Goal: Obtain resource: Obtain resource

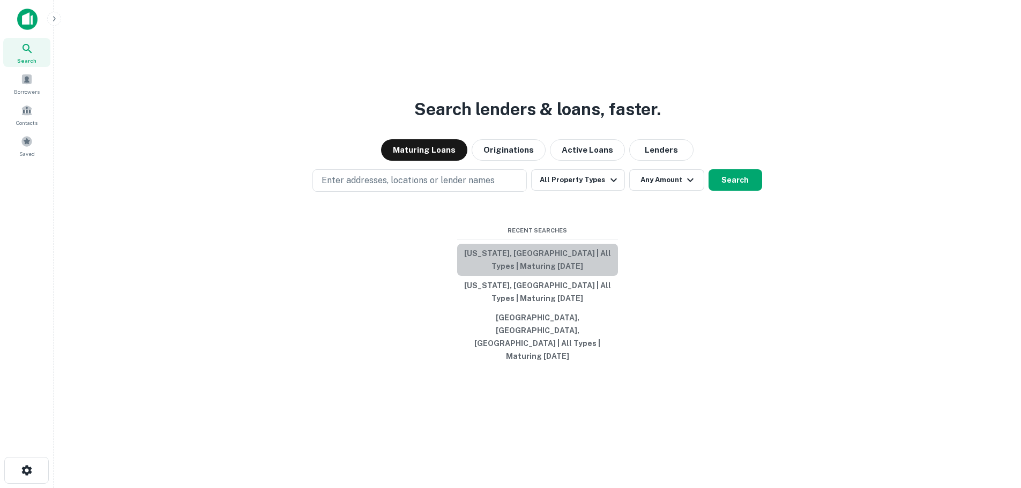
click at [526, 267] on button "North Carolina, USA | All Types | Maturing In 1 Year" at bounding box center [537, 260] width 161 height 32
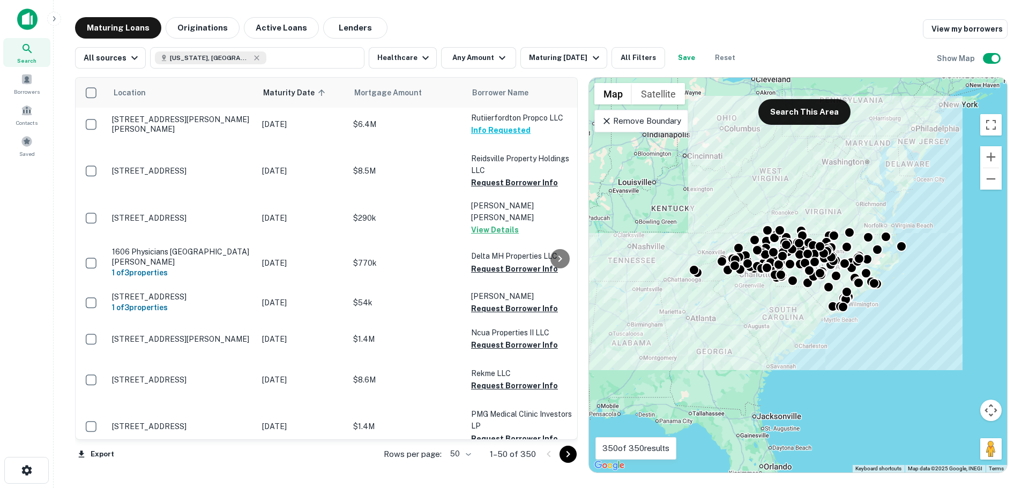
scroll to position [1613, 0]
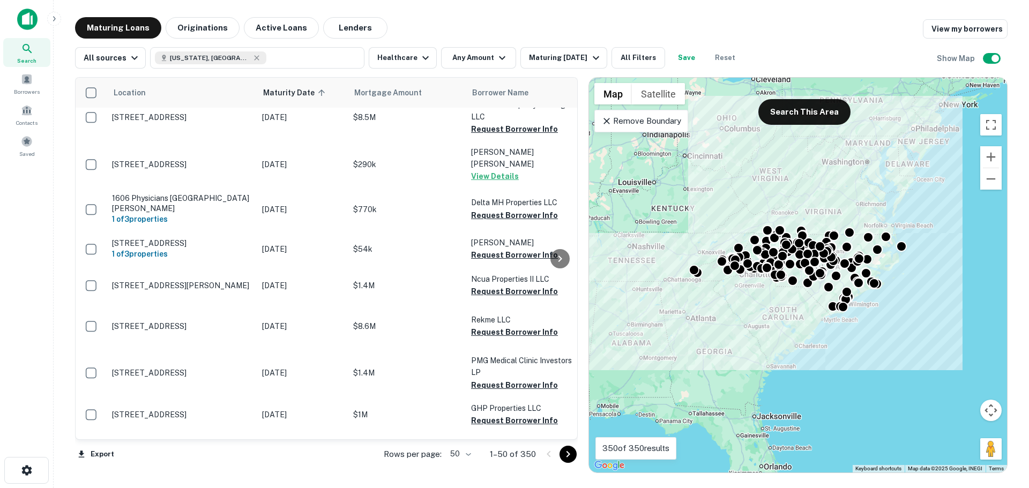
drag, startPoint x: 573, startPoint y: 457, endPoint x: 190, endPoint y: 41, distance: 565.2
click at [573, 457] on icon "Go to next page" at bounding box center [568, 454] width 13 height 13
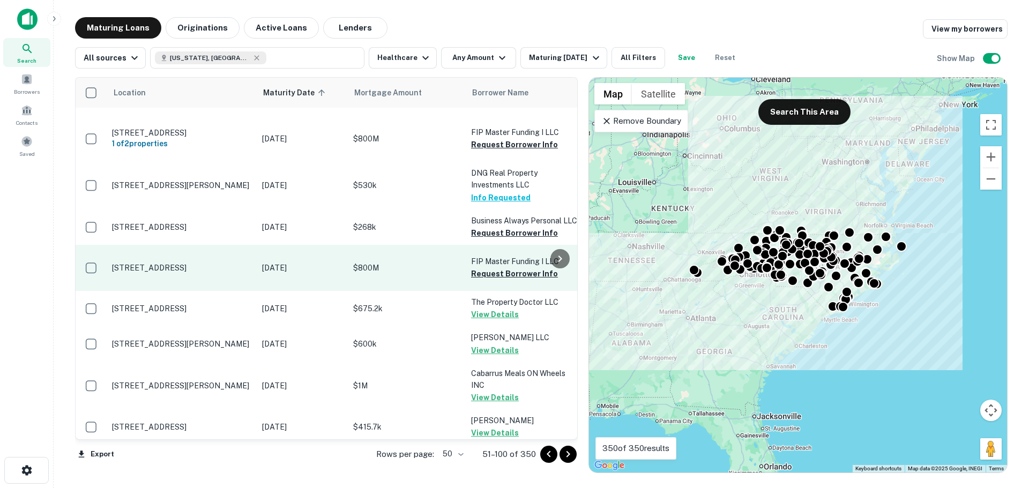
scroll to position [1624, 0]
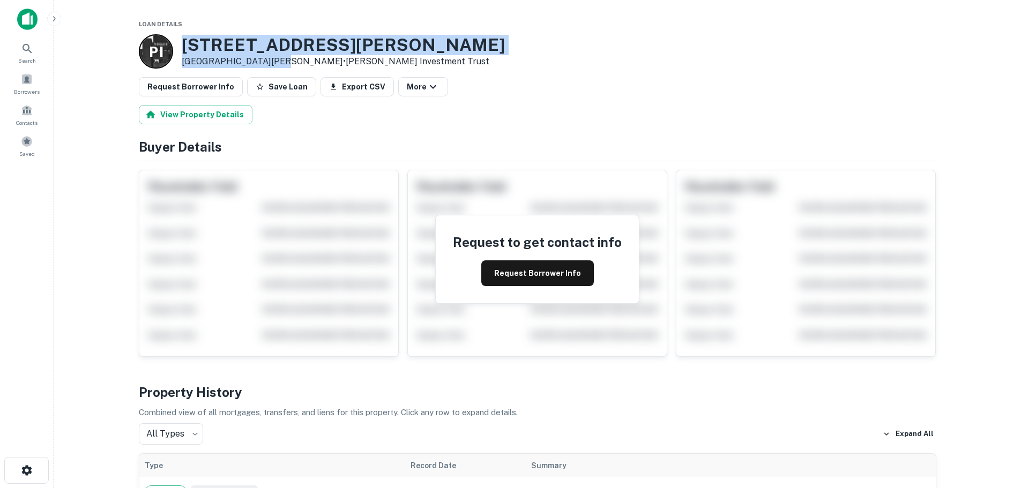
drag, startPoint x: 269, startPoint y: 60, endPoint x: 183, endPoint y: 44, distance: 87.1
click at [183, 44] on div "6458 Hudlow Rd Union Mills, NC 28167 • Pinkerton Investment Trust" at bounding box center [343, 51] width 323 height 33
copy div "6458 Hudlow Rd Union Mills, NC 28167"
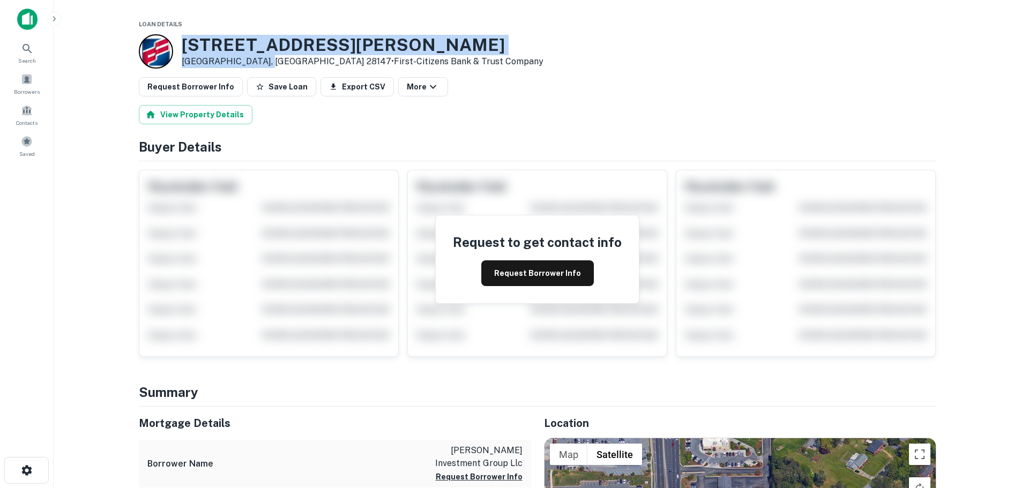
drag, startPoint x: 261, startPoint y: 60, endPoint x: 178, endPoint y: 48, distance: 83.5
click at [178, 48] on div "480 JAKE ALEXANDER BLVD W Salisbury, NC 28147 • First-citizens Bank & Trust Com…" at bounding box center [341, 51] width 405 height 34
copy div "480 JAKE ALEXANDER BLVD W Salisbury, NC 28147"
click at [537, 277] on button "Request Borrower Info" at bounding box center [537, 273] width 113 height 26
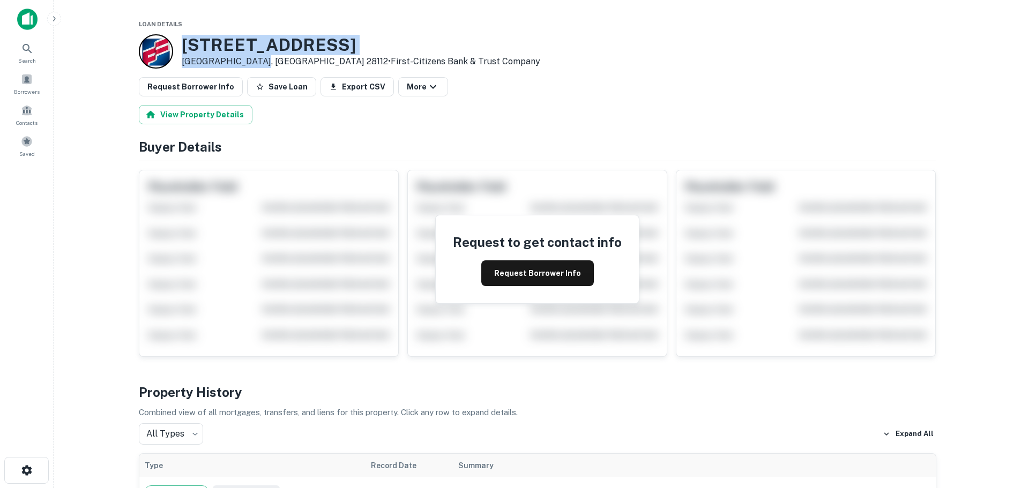
drag, startPoint x: 255, startPoint y: 62, endPoint x: 185, endPoint y: 43, distance: 71.6
click at [185, 43] on div "[STREET_ADDRESS] • First-citizens Bank & Trust Company" at bounding box center [361, 51] width 359 height 33
copy div "[STREET_ADDRESS]"
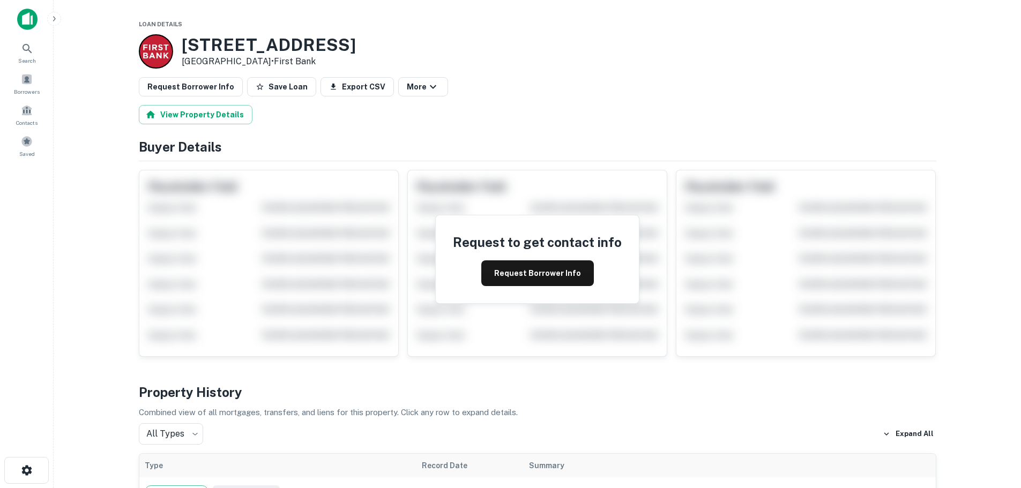
drag, startPoint x: 286, startPoint y: 59, endPoint x: 187, endPoint y: 48, distance: 99.8
click at [187, 48] on div "3011 S Stratford Rd Winston Salem, NC 27103 • First Bank" at bounding box center [269, 51] width 174 height 33
drag, startPoint x: 274, startPoint y: 62, endPoint x: 185, endPoint y: 45, distance: 91.0
click at [185, 45] on div "227 Memorial Dr Jacksonville, NC 28546 • First National Bank Of Pennsylvania" at bounding box center [299, 51] width 234 height 33
copy div "227 Memorial Dr Jacksonville, NC 28546"
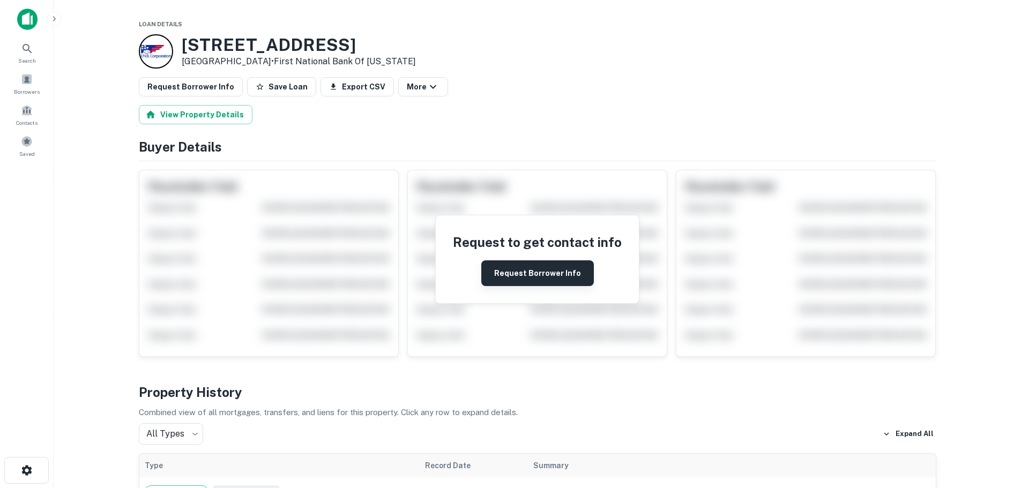
click at [526, 277] on button "Request Borrower Info" at bounding box center [537, 273] width 113 height 26
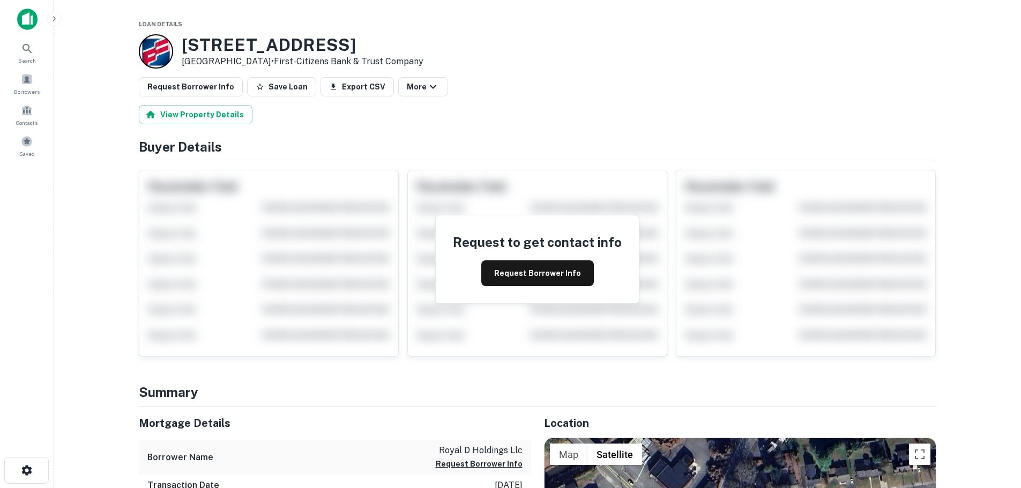
drag, startPoint x: 270, startPoint y: 61, endPoint x: 183, endPoint y: 47, distance: 87.9
click at [183, 47] on div "450 W Lebanon St Mount Airy, NC 27030 • First-citizens Bank & Trust Company" at bounding box center [303, 51] width 242 height 33
copy div "450 W Lebanon St Mount Airy, NC 27030"
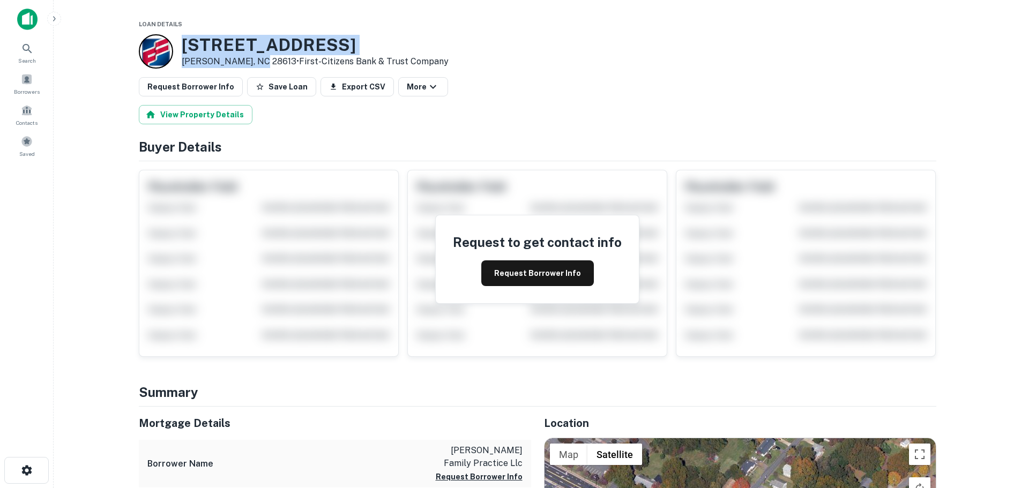
drag, startPoint x: 258, startPoint y: 61, endPoint x: 182, endPoint y: 42, distance: 77.7
click at [182, 42] on div "305 1st St E Conover, NC 28613 • First-citizens Bank & Trust Company" at bounding box center [315, 51] width 267 height 33
copy div "305 1st St E Conover, NC 28613"
click at [541, 279] on button "Request Borrower Info" at bounding box center [537, 273] width 113 height 26
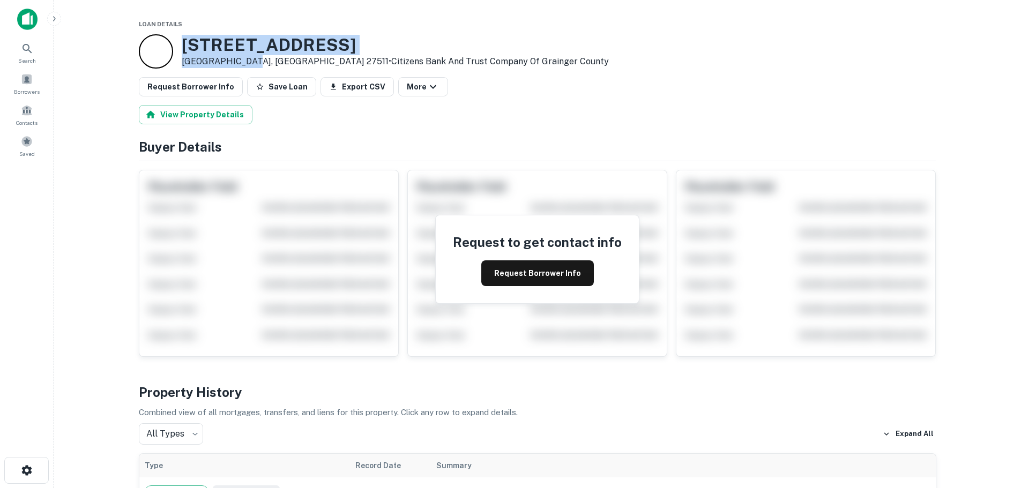
drag, startPoint x: 243, startPoint y: 59, endPoint x: 176, endPoint y: 46, distance: 68.8
click at [176, 46] on div "1149 Kildaire Farm Rd Cary, NC 27511 • Citizens Bank And Trust Company Of Grain…" at bounding box center [374, 51] width 470 height 34
copy div "1149 Kildaire Farm Rd Cary, NC 27511"
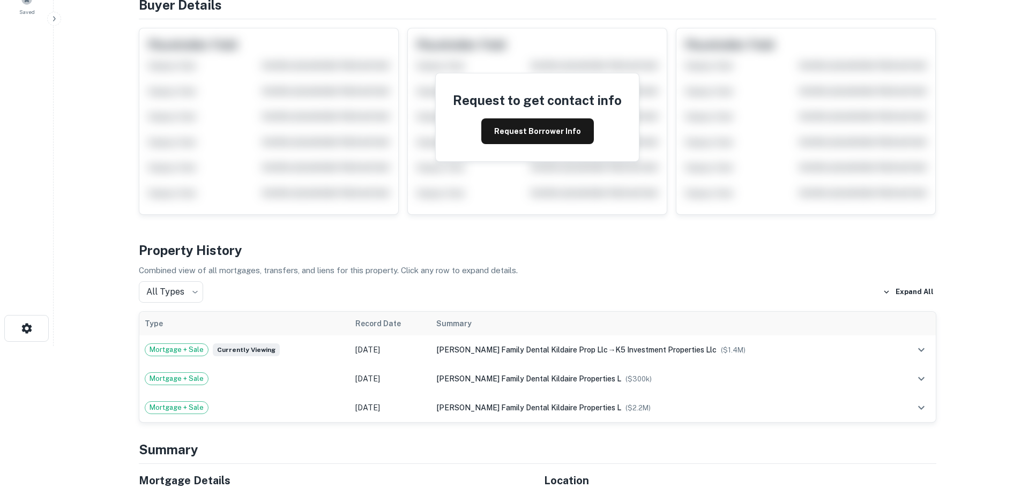
scroll to position [161, 0]
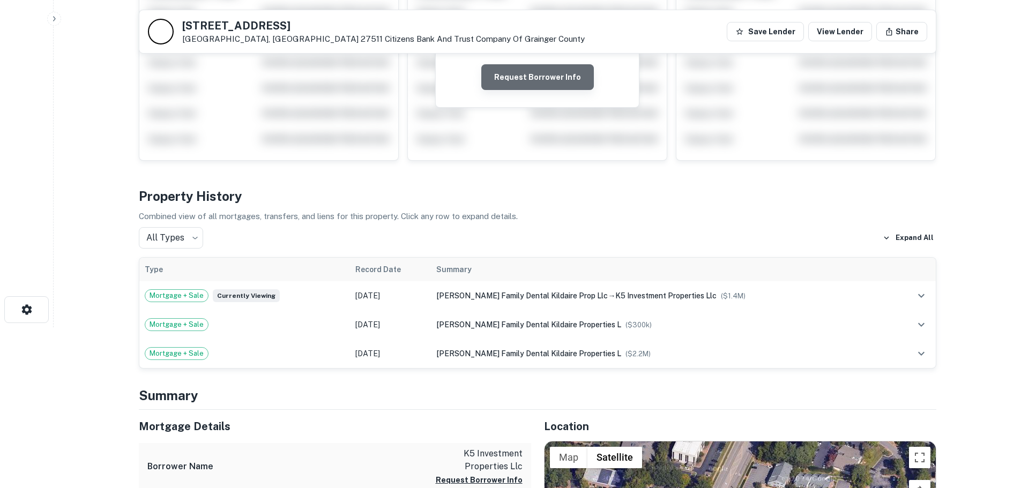
click at [539, 75] on button "Request Borrower Info" at bounding box center [537, 77] width 113 height 26
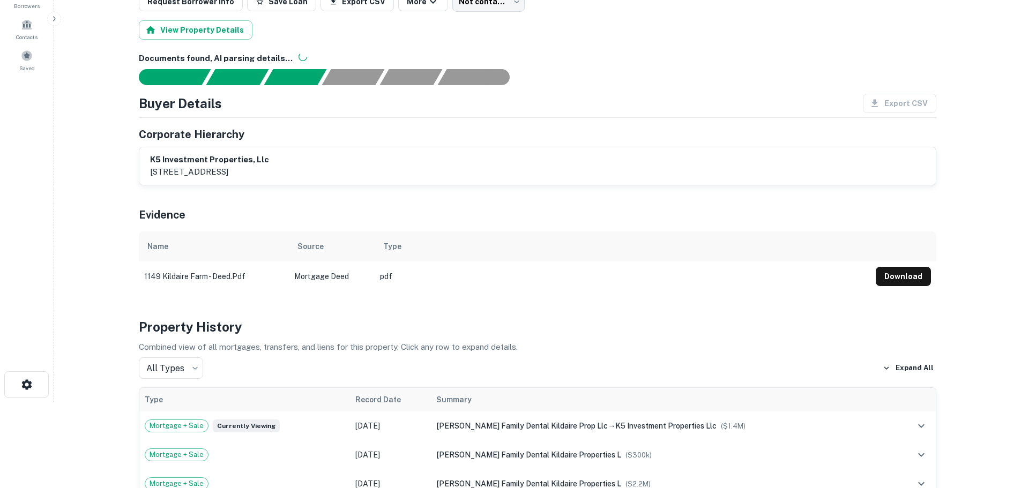
scroll to position [0, 0]
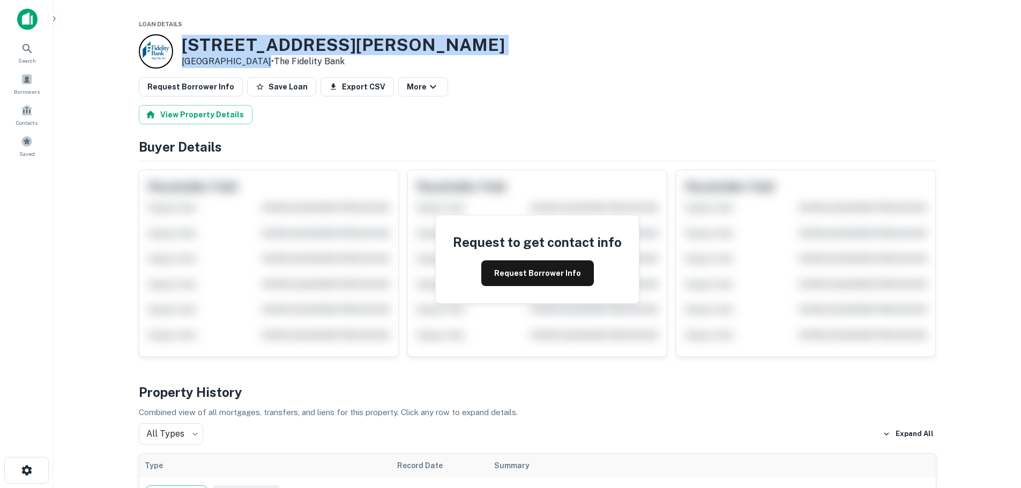
drag, startPoint x: 259, startPoint y: 58, endPoint x: 164, endPoint y: 50, distance: 95.2
click at [164, 50] on div "40 Pitts School Rd SW Concord, NC 28027 • The Fidelity Bank" at bounding box center [322, 51] width 366 height 34
copy div "40 Pitts School Rd SW Concord, NC 28027"
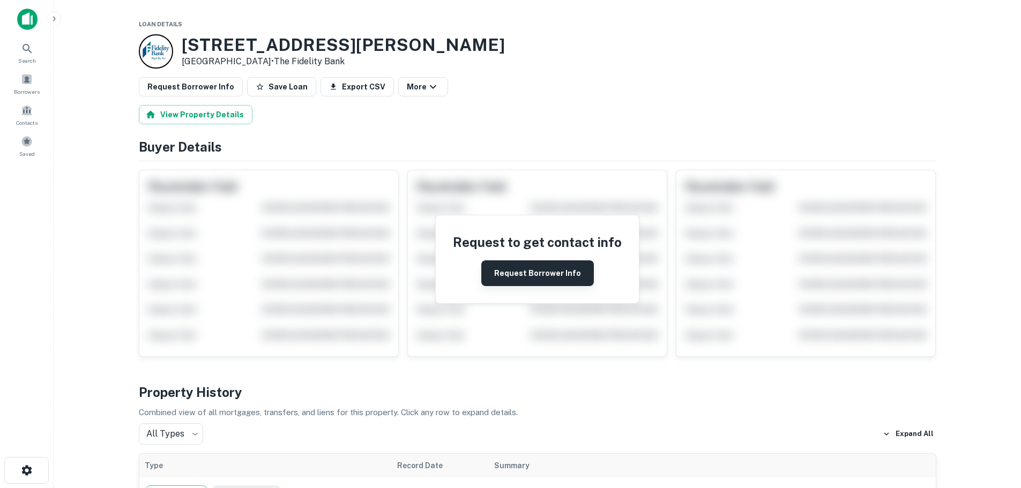
click at [535, 269] on button "Request Borrower Info" at bounding box center [537, 273] width 113 height 26
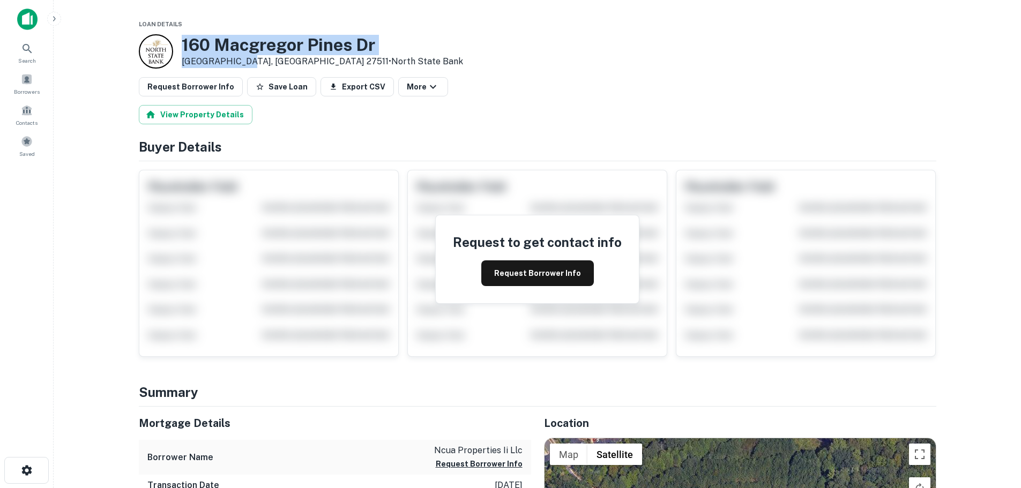
drag, startPoint x: 240, startPoint y: 62, endPoint x: 182, endPoint y: 46, distance: 60.1
click at [182, 46] on div "[STREET_ADDRESS][PERSON_NAME] • North State Bank" at bounding box center [322, 51] width 281 height 33
copy div "[STREET_ADDRESS][PERSON_NAME]"
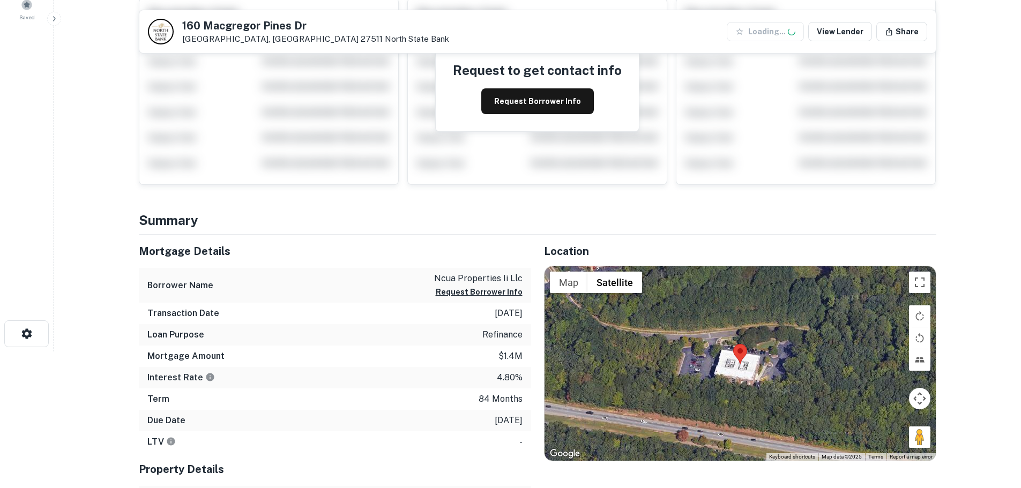
scroll to position [161, 0]
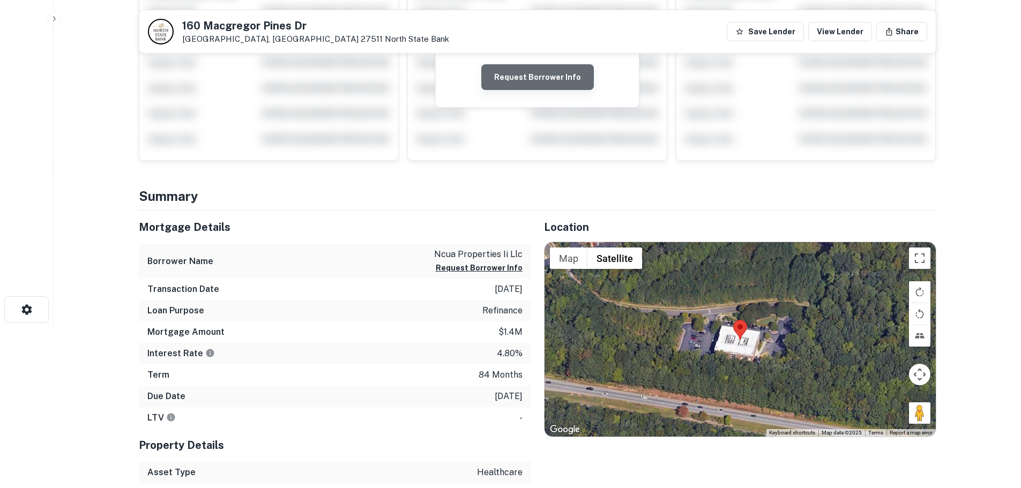
click at [542, 84] on button "Request Borrower Info" at bounding box center [537, 77] width 113 height 26
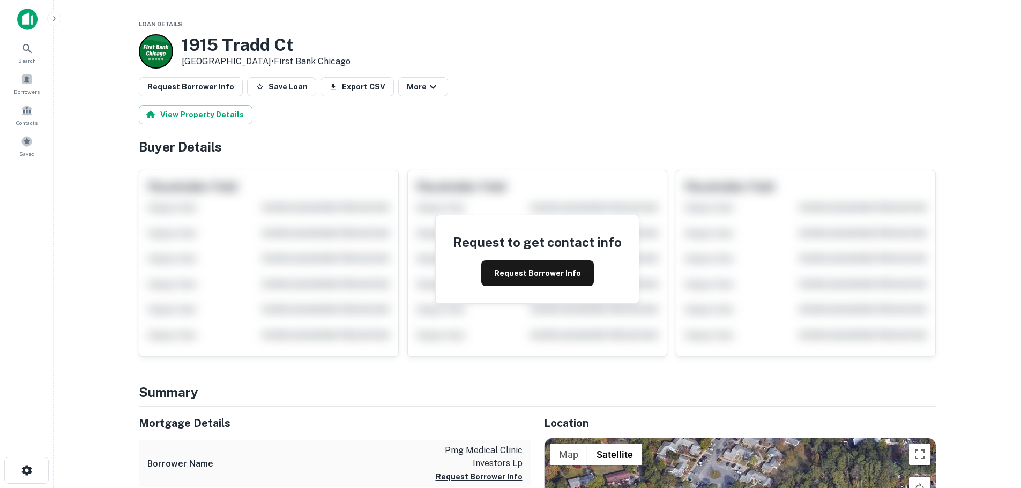
drag, startPoint x: 269, startPoint y: 62, endPoint x: 183, endPoint y: 42, distance: 88.4
click at [183, 42] on div "1915 Tradd Ct Wilmington, NC 28401 • First Bank Chicago" at bounding box center [266, 51] width 169 height 33
copy div "1915 Tradd Ct Wilmington, NC 28401"
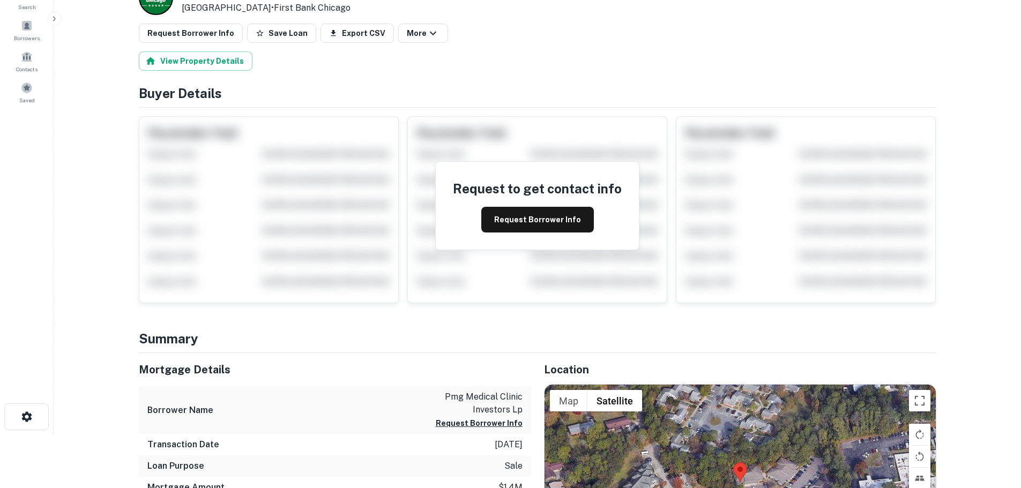
scroll to position [161, 0]
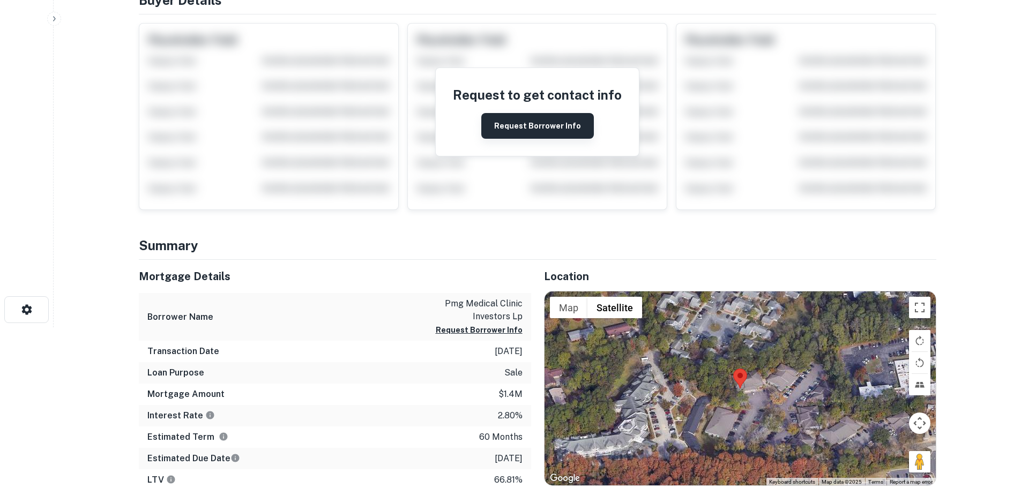
click at [522, 113] on button "Request Borrower Info" at bounding box center [537, 126] width 113 height 26
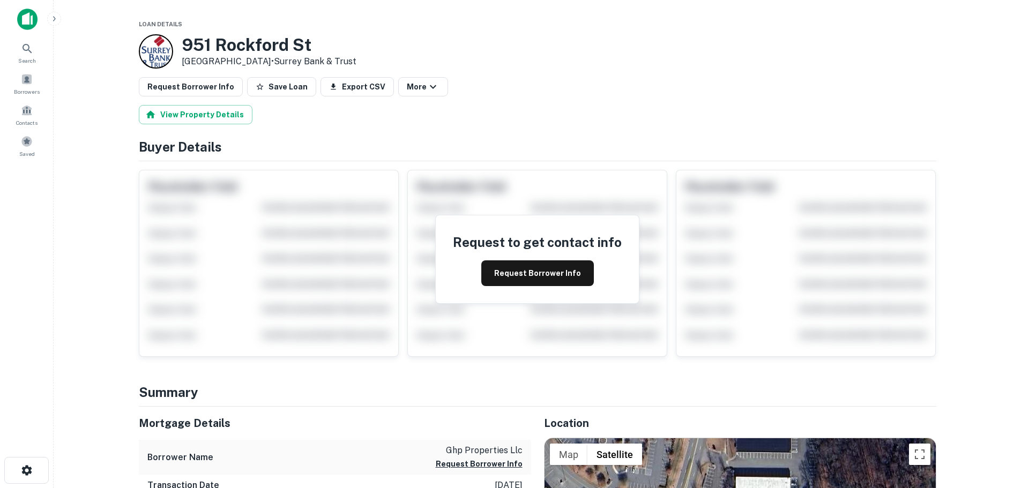
drag, startPoint x: 270, startPoint y: 62, endPoint x: 183, endPoint y: 47, distance: 88.6
click at [183, 47] on div "[STREET_ADDRESS] • Surrey Bank & Trust" at bounding box center [269, 51] width 175 height 33
copy div "[STREET_ADDRESS]"
click at [515, 276] on button "Request Borrower Info" at bounding box center [537, 273] width 113 height 26
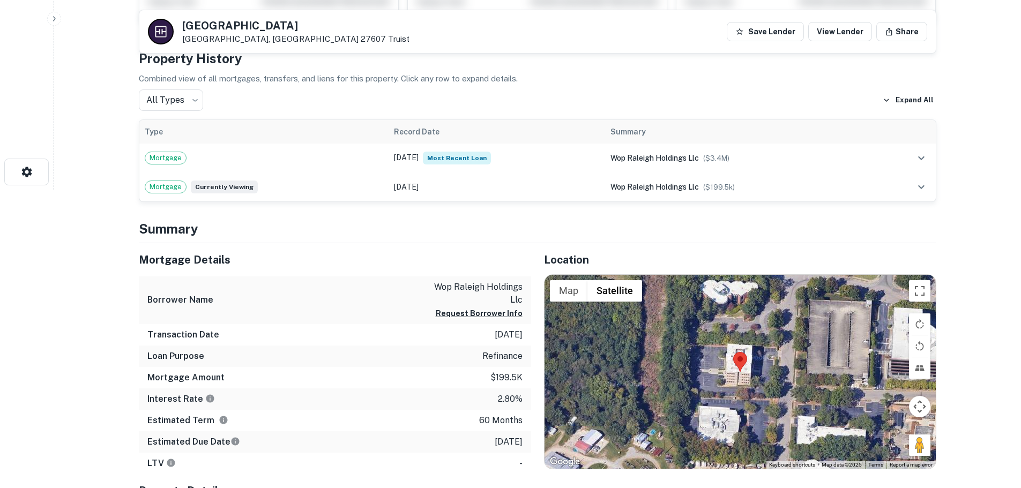
scroll to position [375, 0]
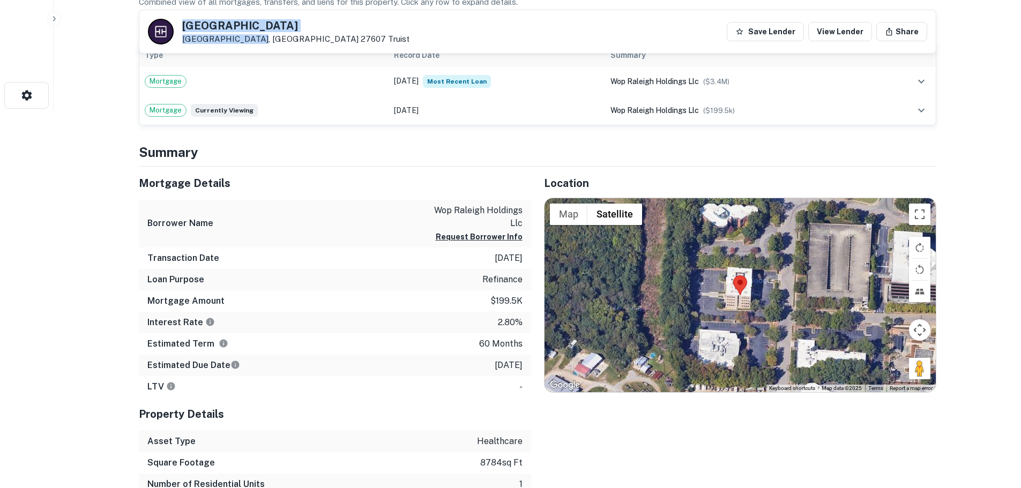
drag, startPoint x: 250, startPoint y: 38, endPoint x: 174, endPoint y: 23, distance: 77.5
click at [174, 23] on div "[STREET_ADDRESS][PERSON_NAME] Truist" at bounding box center [279, 32] width 262 height 26
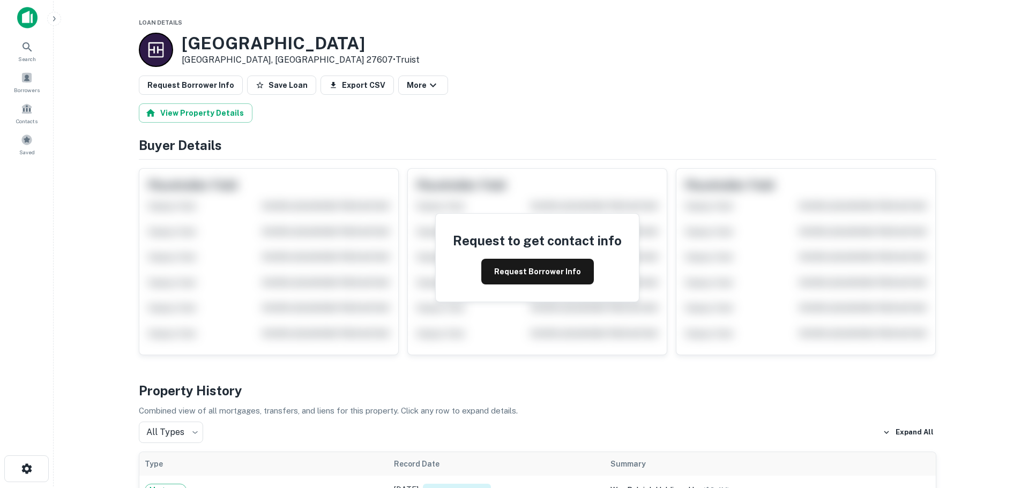
scroll to position [0, 0]
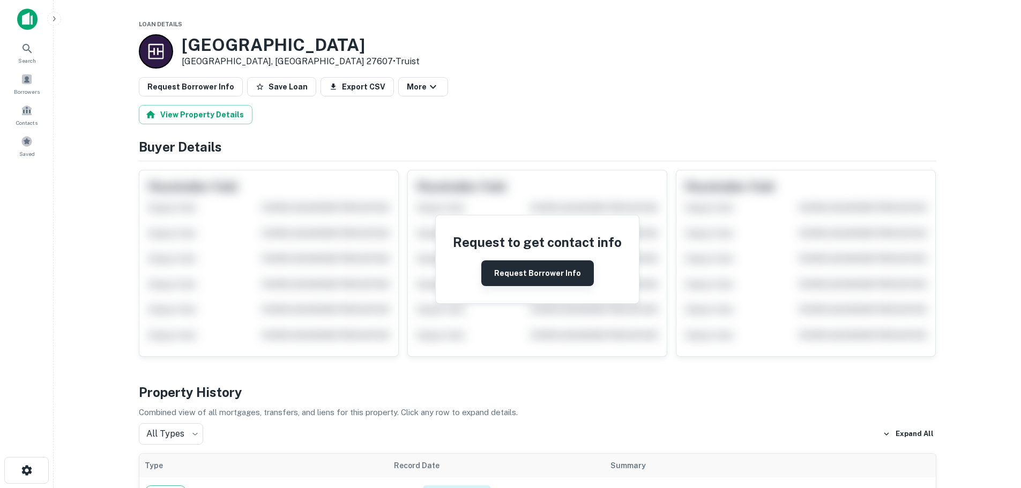
click at [543, 277] on button "Request Borrower Info" at bounding box center [537, 273] width 113 height 26
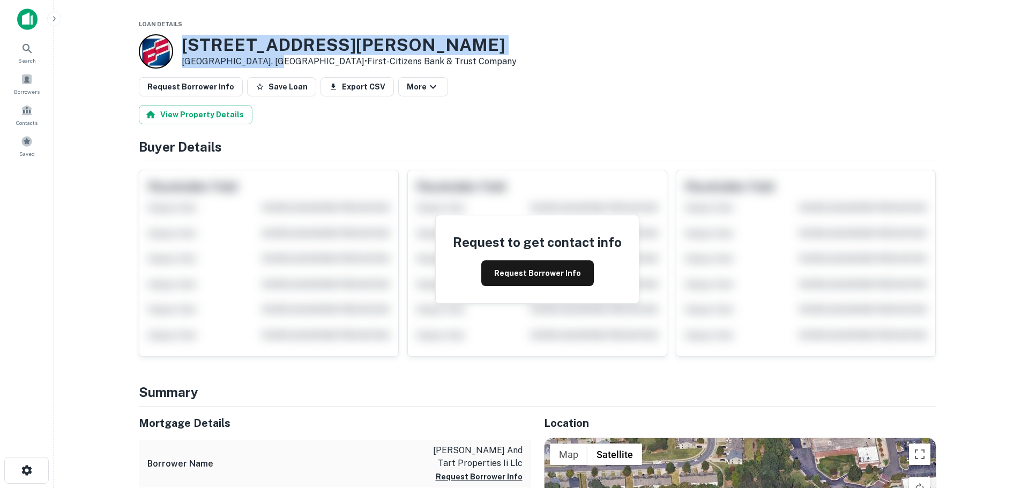
drag, startPoint x: 269, startPoint y: 64, endPoint x: 183, endPoint y: 47, distance: 86.9
click at [183, 47] on div "6406 Mccrimmon Pkwy Morrisville, NC 27560 • First-citizens Bank & Trust Company" at bounding box center [349, 51] width 335 height 33
copy div "6406 Mccrimmon Pkwy Morrisville, NC 27560"
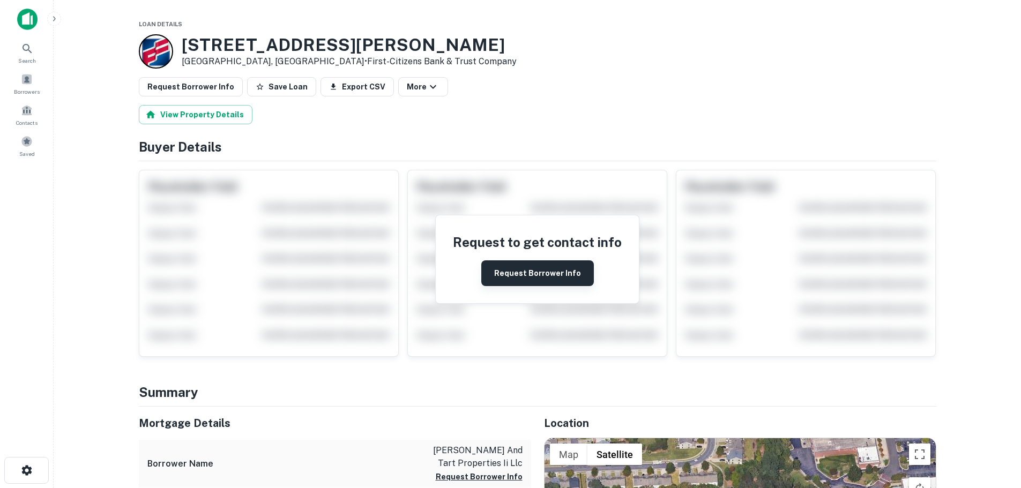
click at [531, 273] on button "Request Borrower Info" at bounding box center [537, 273] width 113 height 26
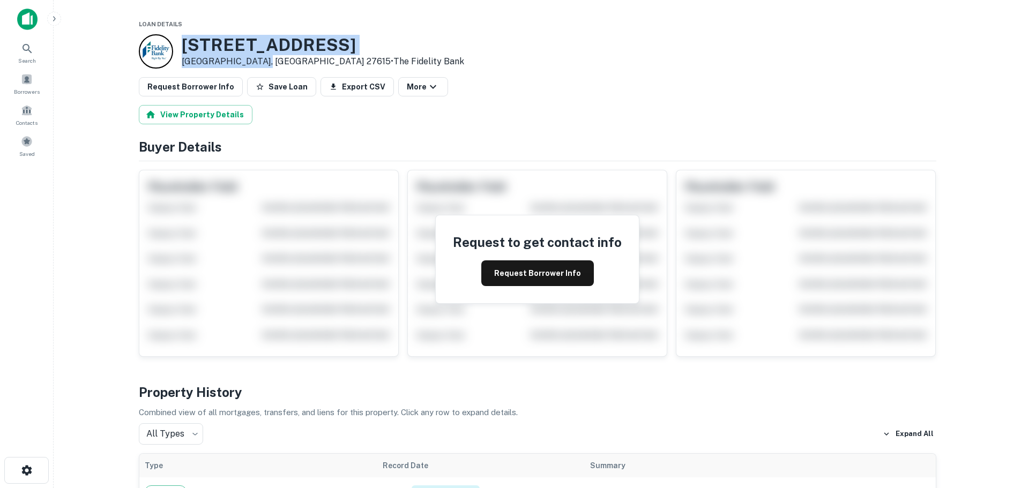
drag, startPoint x: 258, startPoint y: 60, endPoint x: 174, endPoint y: 38, distance: 87.1
click at [174, 38] on div "7016 Harps Mill Rd Raleigh, NC 27615 • The Fidelity Bank" at bounding box center [301, 51] width 325 height 34
copy div "7016 Harps Mill Rd Raleigh, NC 27615"
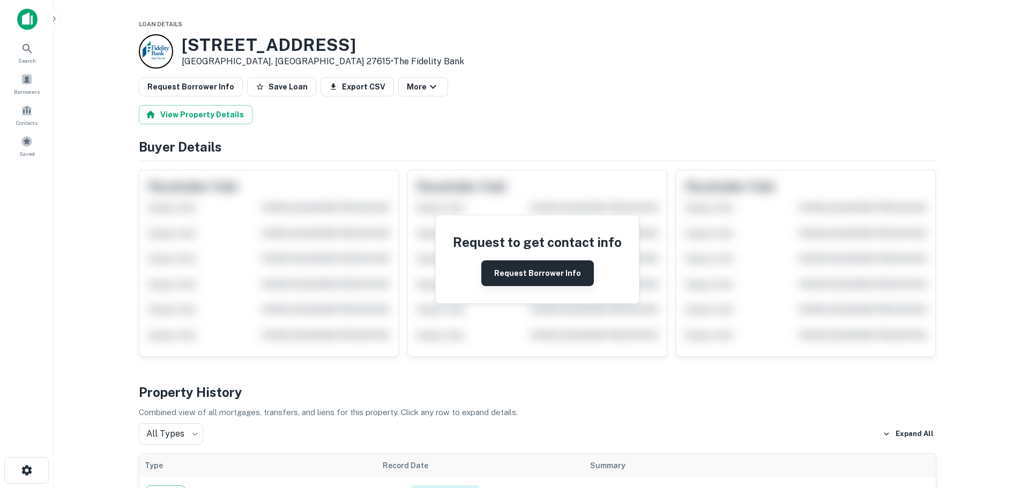
drag, startPoint x: 532, startPoint y: 275, endPoint x: 522, endPoint y: 275, distance: 10.2
click at [532, 275] on button "Request Borrower Info" at bounding box center [537, 273] width 113 height 26
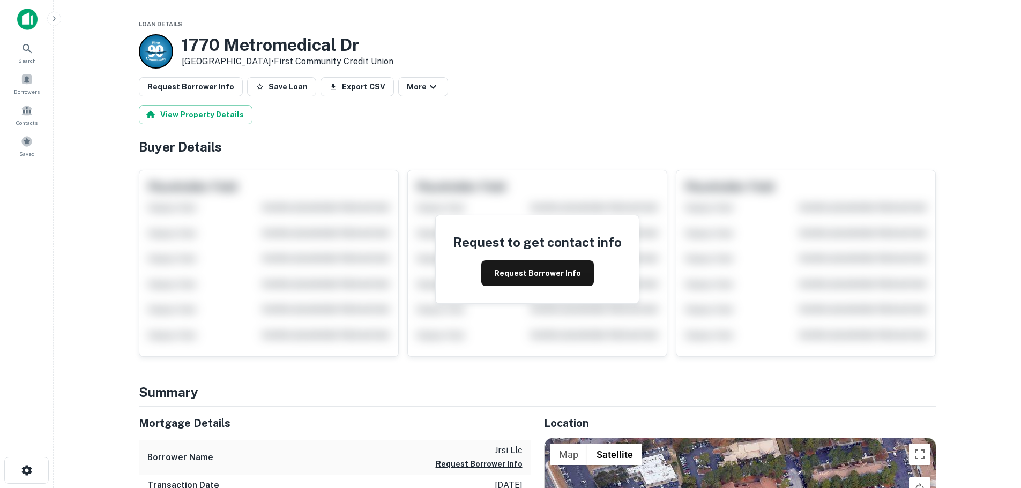
drag, startPoint x: 272, startPoint y: 60, endPoint x: 177, endPoint y: 38, distance: 97.5
click at [177, 38] on div "[STREET_ADDRESS] • First Community Credit Union" at bounding box center [266, 51] width 255 height 34
copy div "1770 Metromedical Dr Fayetteville, NC 28304"
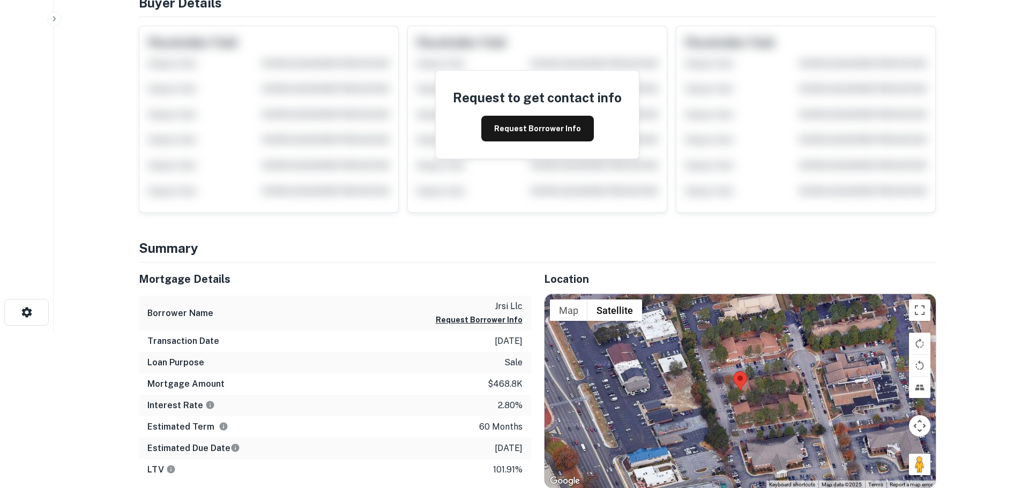
scroll to position [161, 0]
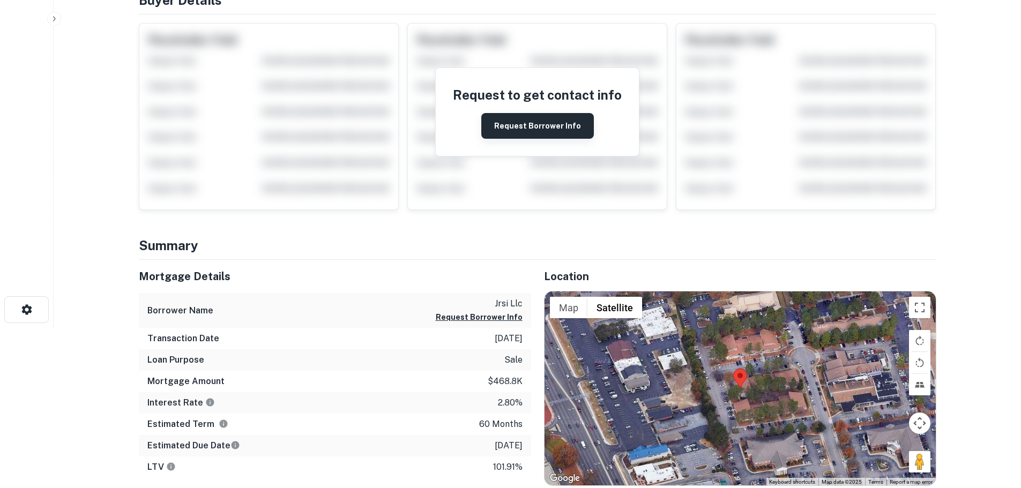
click at [548, 113] on button "Request Borrower Info" at bounding box center [537, 126] width 113 height 26
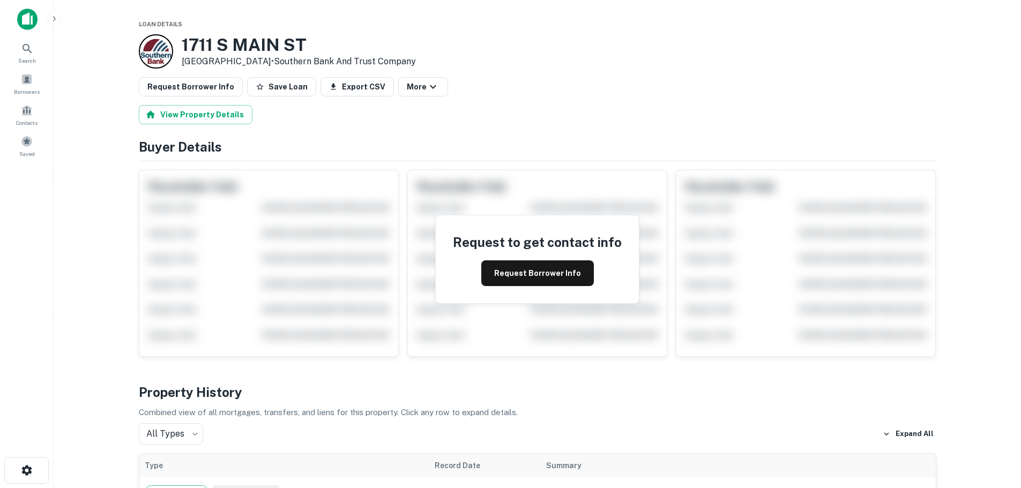
drag, startPoint x: 276, startPoint y: 59, endPoint x: 172, endPoint y: 58, distance: 104.5
click at [167, 36] on div "1711 S MAIN ST Wake Forest, NC 27587 • Southern Bank And Trust Company" at bounding box center [277, 51] width 277 height 34
copy div "1711 S MAIN ST Wake Forest, NC 27587"
click at [524, 275] on button "Request Borrower Info" at bounding box center [537, 273] width 113 height 26
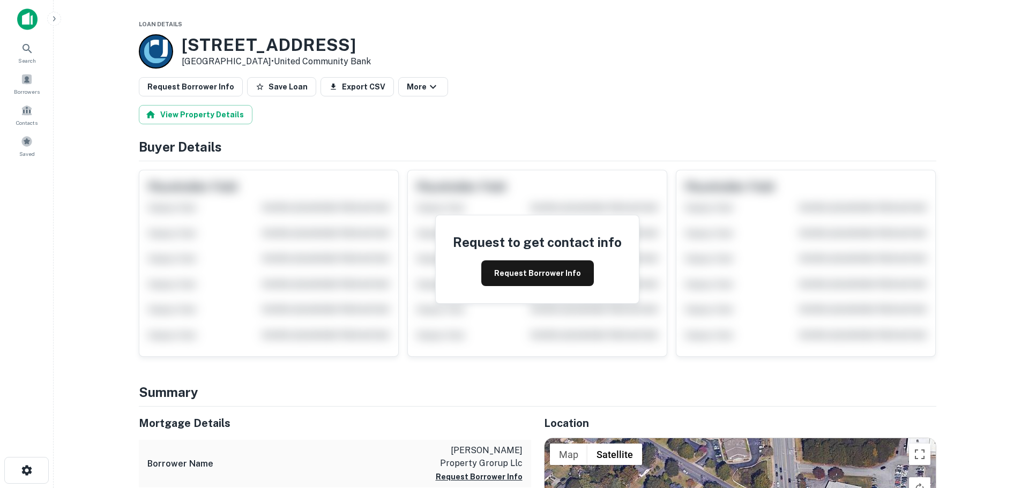
drag, startPoint x: 243, startPoint y: 61, endPoint x: 183, endPoint y: 49, distance: 60.5
click at [183, 49] on div "[STREET_ADDRESS] • United Community Bank" at bounding box center [276, 51] width 189 height 33
copy div "[STREET_ADDRESS]"
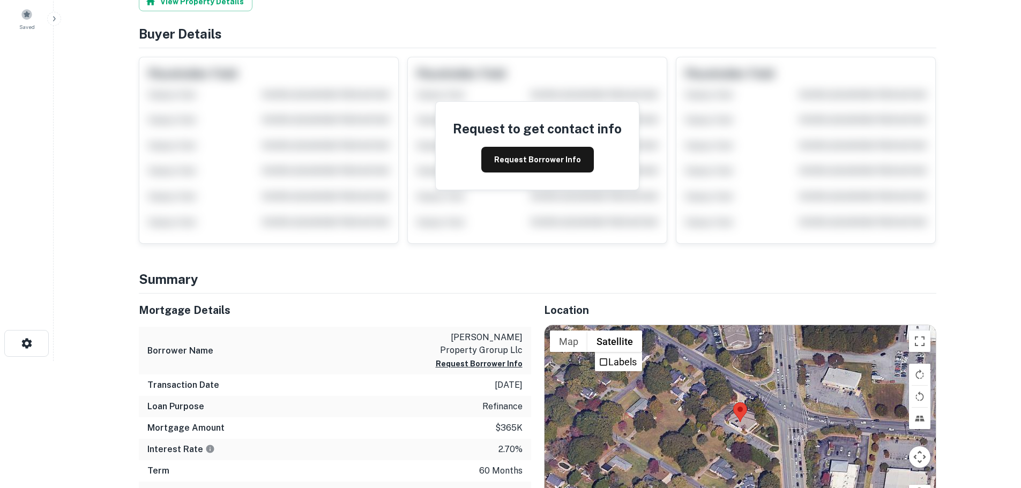
scroll to position [54, 0]
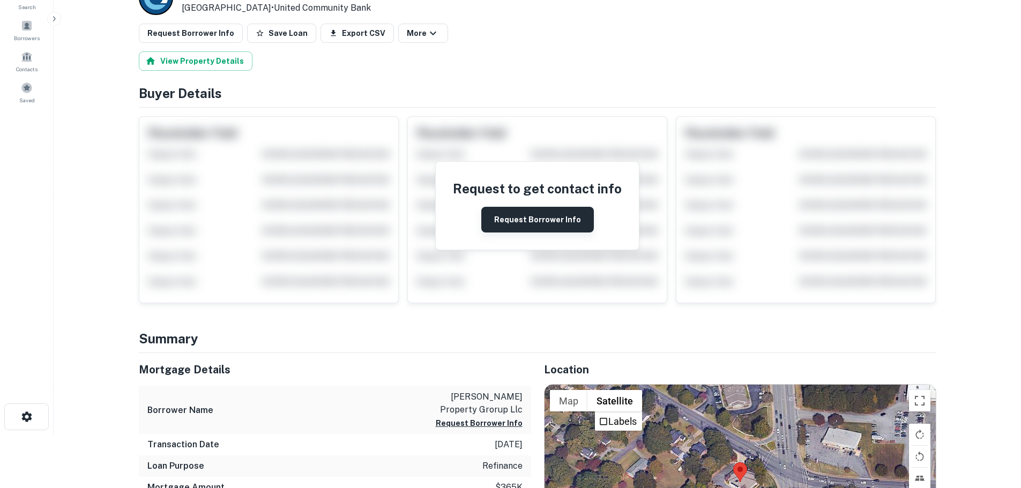
click at [540, 223] on button "Request Borrower Info" at bounding box center [537, 220] width 113 height 26
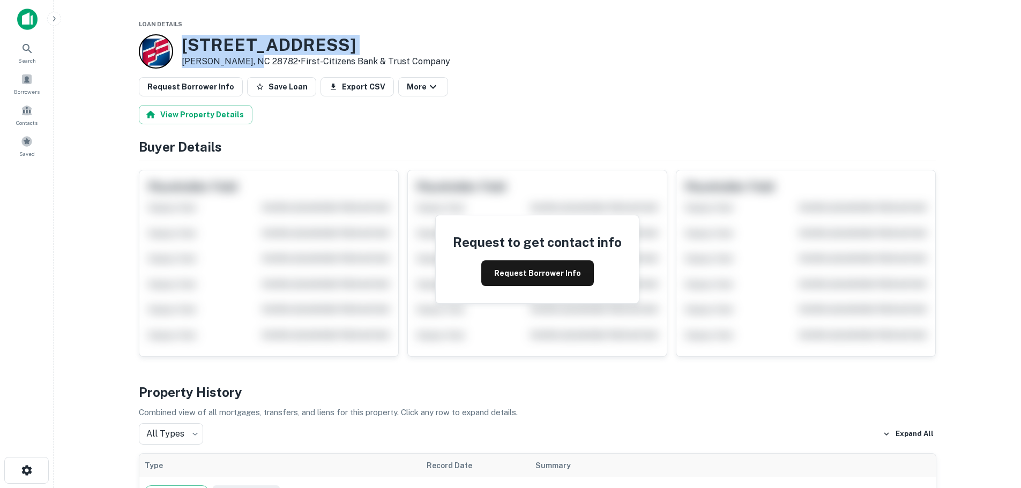
drag, startPoint x: 250, startPoint y: 61, endPoint x: 186, endPoint y: 52, distance: 64.4
click at [186, 52] on div "70 Depot St Tryon, NC 28782 • First-citizens Bank & Trust Company" at bounding box center [316, 51] width 269 height 33
copy div "70 Depot St Tryon, NC 28782"
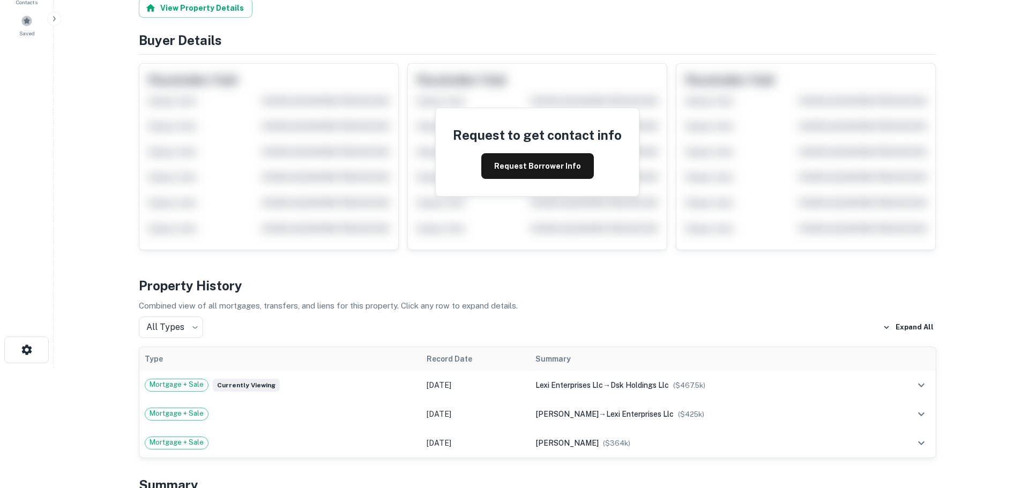
scroll to position [54, 0]
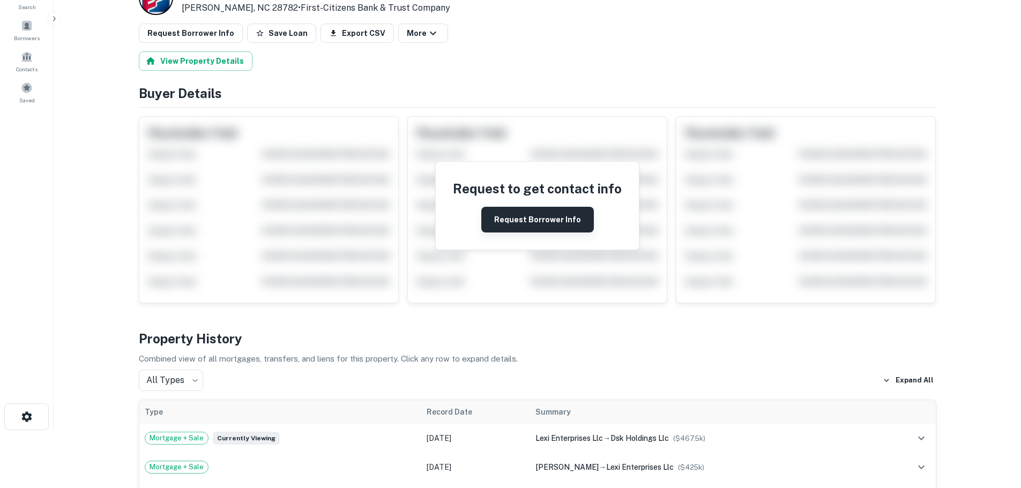
click at [523, 215] on button "Request Borrower Info" at bounding box center [537, 220] width 113 height 26
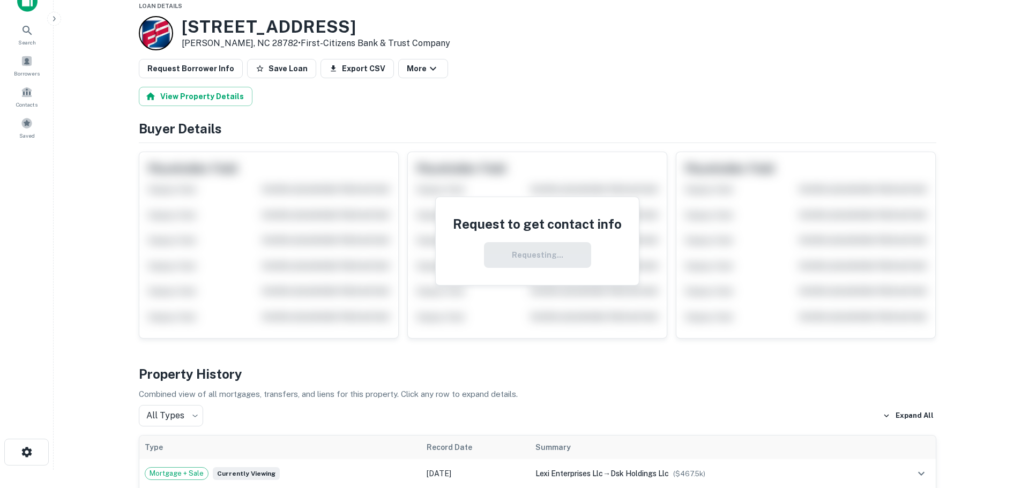
scroll to position [0, 0]
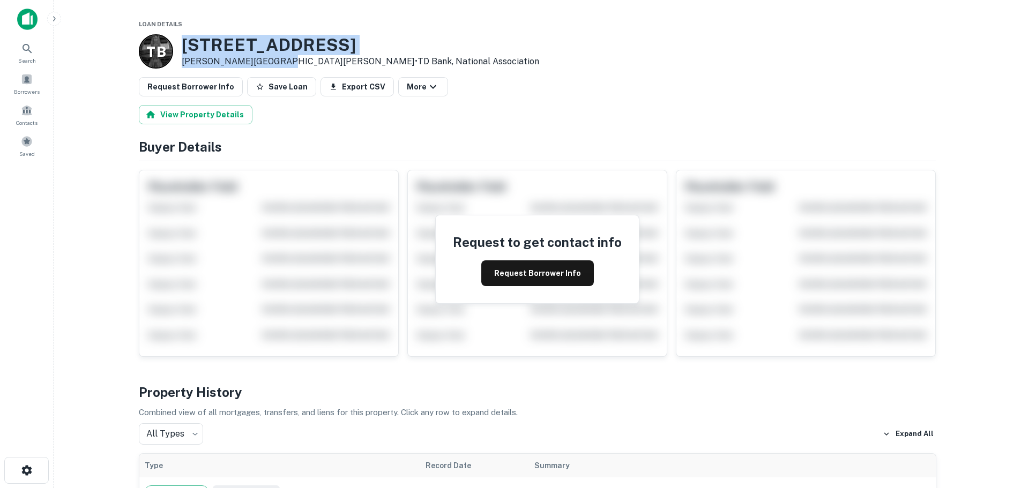
drag, startPoint x: 276, startPoint y: 61, endPoint x: 178, endPoint y: 45, distance: 99.4
click at [178, 45] on div "T B [STREET_ADDRESS][PERSON_NAME] • TD Bank, National Association" at bounding box center [339, 51] width 400 height 34
copy div "[STREET_ADDRESS][PERSON_NAME]"
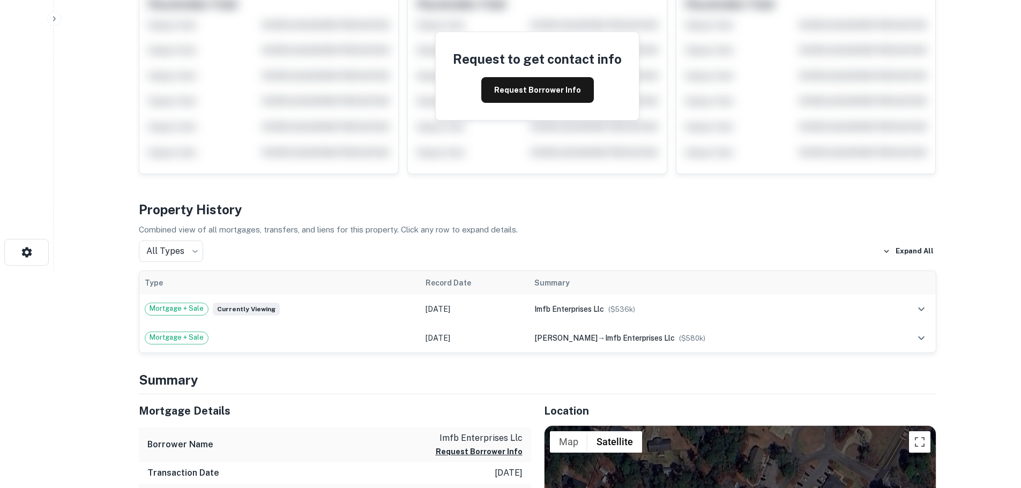
scroll to position [54, 0]
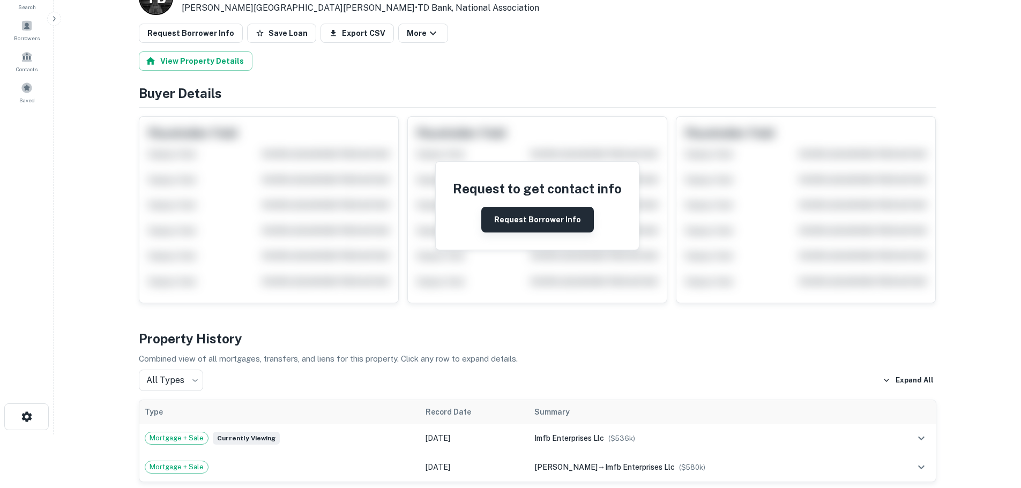
click at [566, 221] on button "Request Borrower Info" at bounding box center [537, 220] width 113 height 26
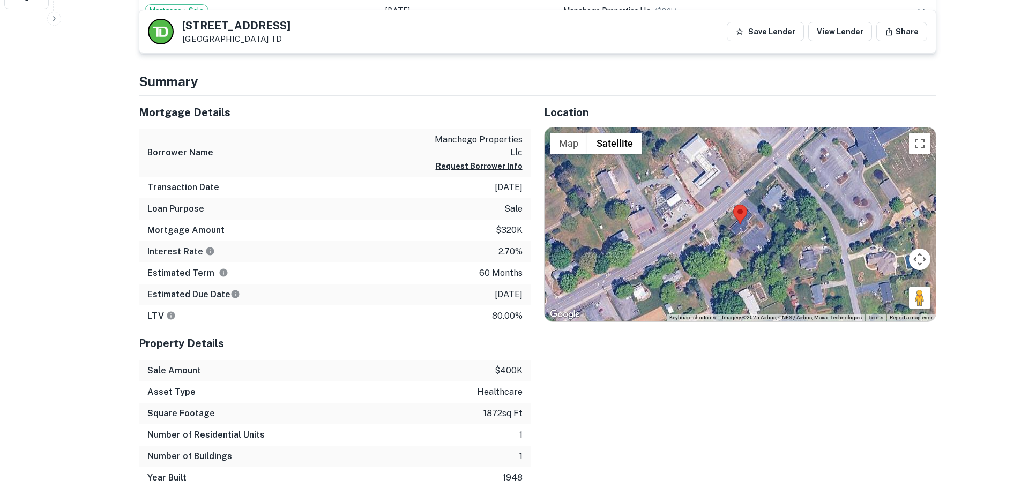
scroll to position [482, 0]
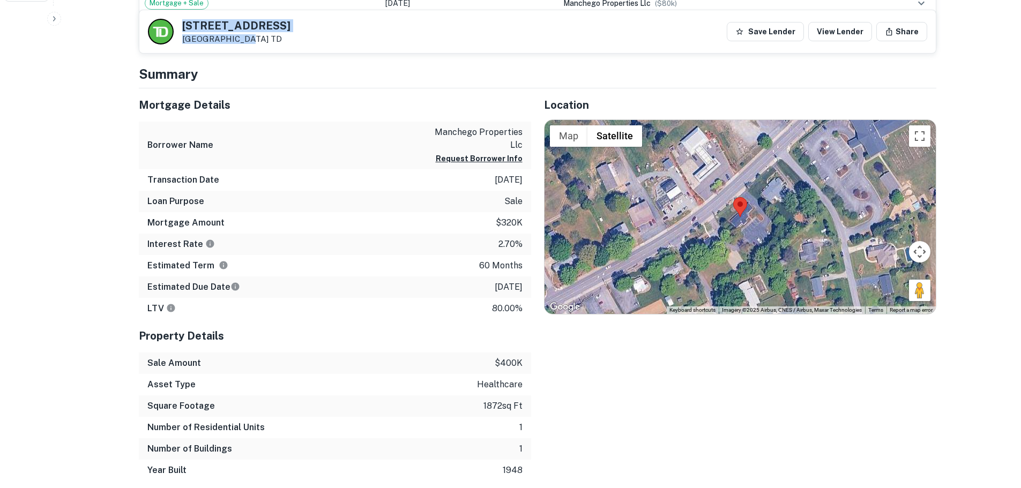
drag, startPoint x: 235, startPoint y: 40, endPoint x: 169, endPoint y: 25, distance: 67.1
click at [169, 25] on div "6350 Shallowford Rd Lewisville, NC 27023 TD" at bounding box center [219, 32] width 143 height 26
copy div "6350 Shallowford Rd Lewisville, NC"
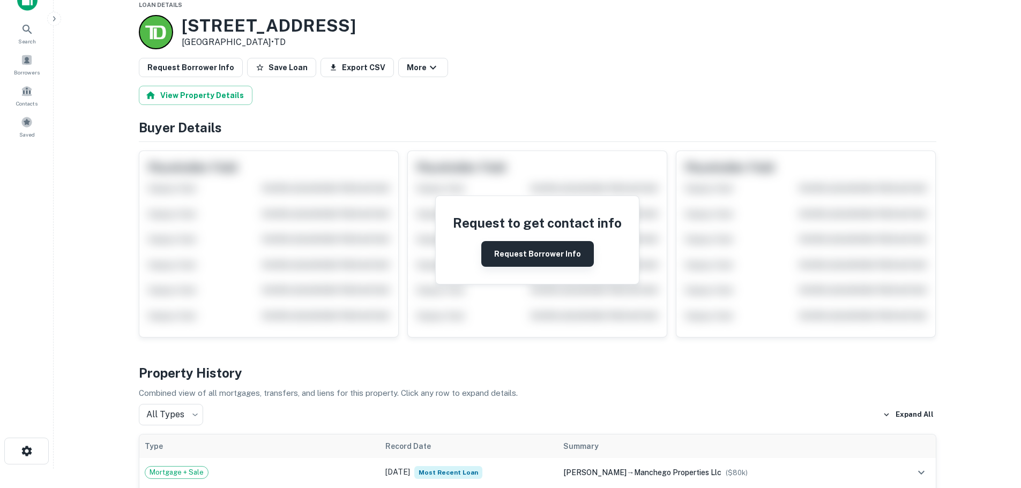
scroll to position [0, 0]
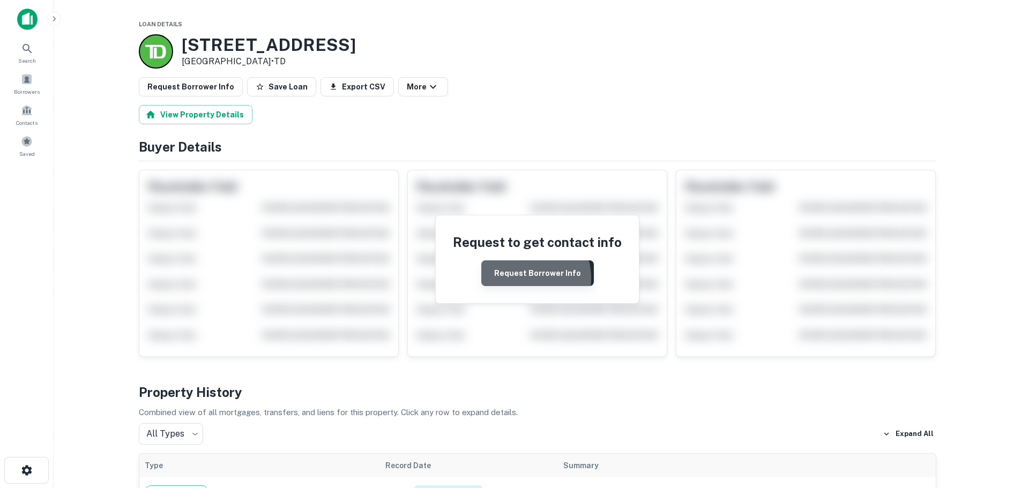
drag, startPoint x: 524, startPoint y: 279, endPoint x: 522, endPoint y: 270, distance: 8.7
click at [524, 278] on button "Request Borrower Info" at bounding box center [537, 273] width 113 height 26
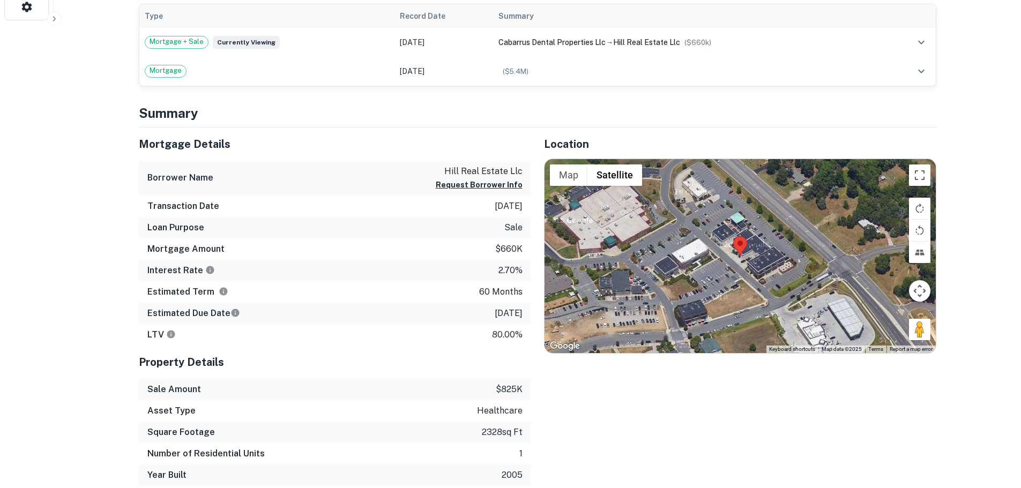
scroll to position [482, 0]
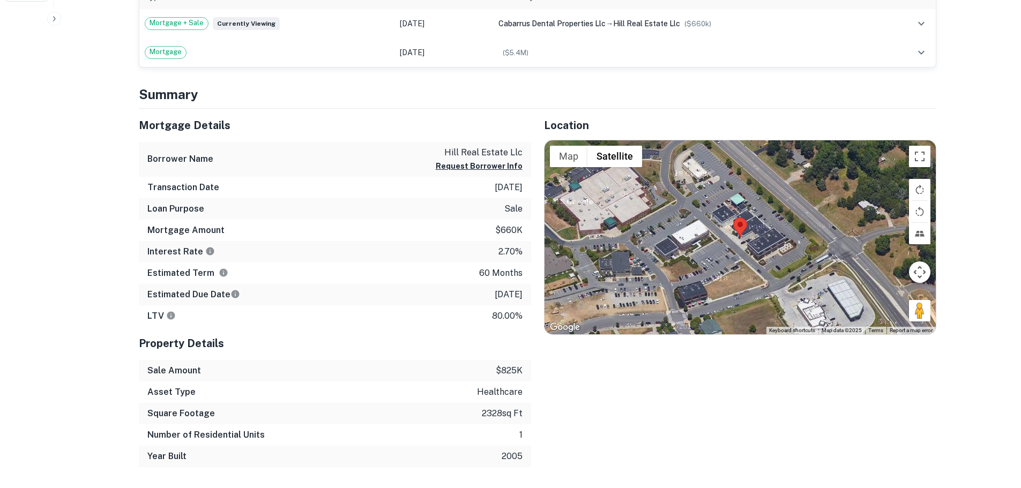
drag, startPoint x: 257, startPoint y: 39, endPoint x: 183, endPoint y: 25, distance: 75.2
copy div "360 EXCHANGE ST NW Concord, NC 28027"
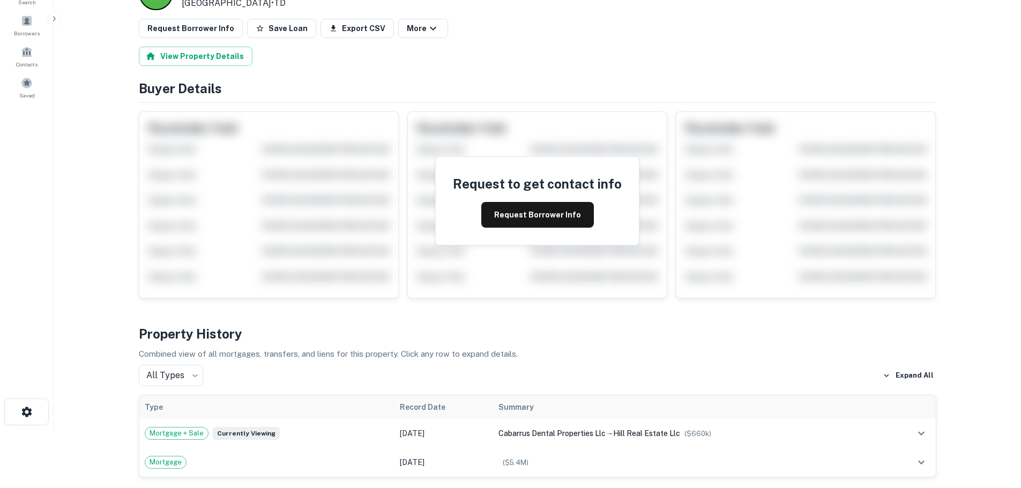
scroll to position [0, 0]
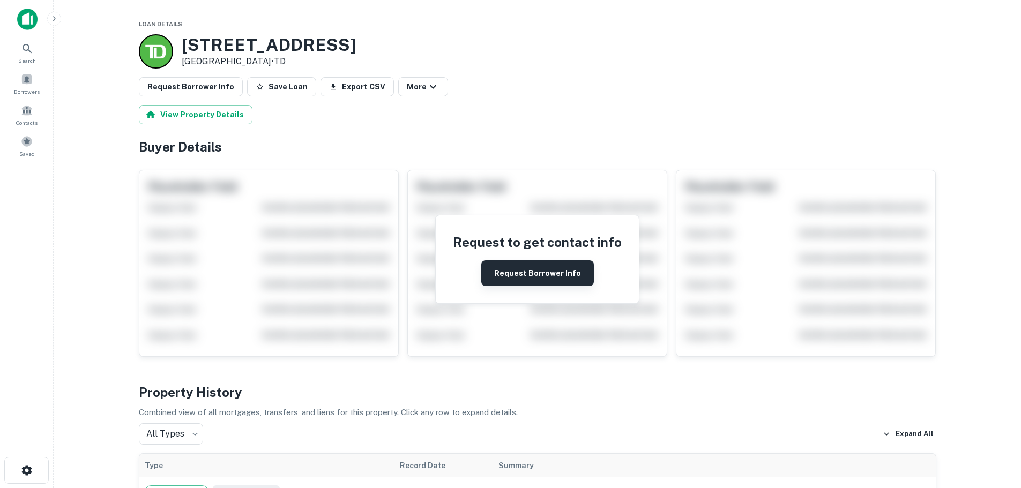
click at [528, 270] on button "Request Borrower Info" at bounding box center [537, 273] width 113 height 26
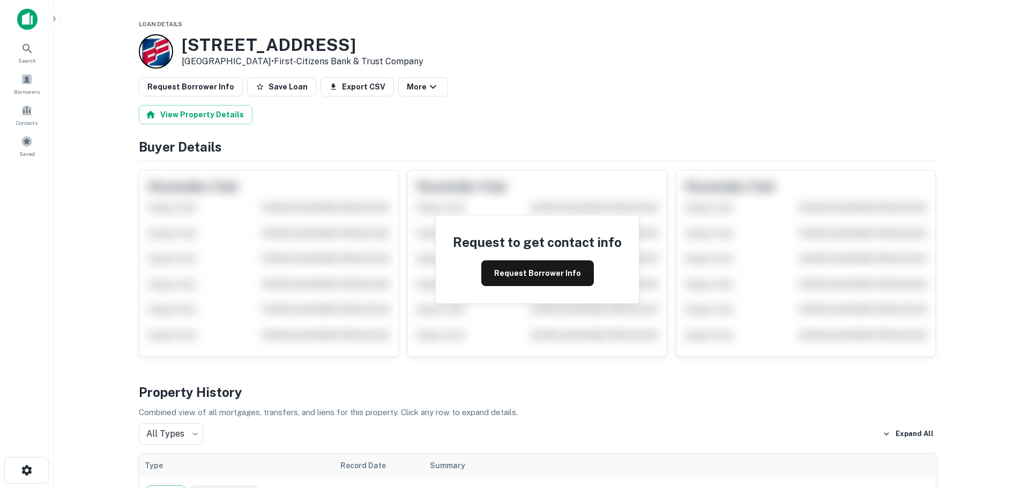
drag, startPoint x: 273, startPoint y: 62, endPoint x: 182, endPoint y: 43, distance: 92.4
click at [182, 43] on div "2145 Country Club Rd Jacksonville, NC 28546 • First-citizens Bank & Trust Compa…" at bounding box center [303, 51] width 242 height 33
copy div "2145 Country Club Rd Jacksonville, NC 28546"
click at [548, 269] on button "Request Borrower Info" at bounding box center [537, 273] width 113 height 26
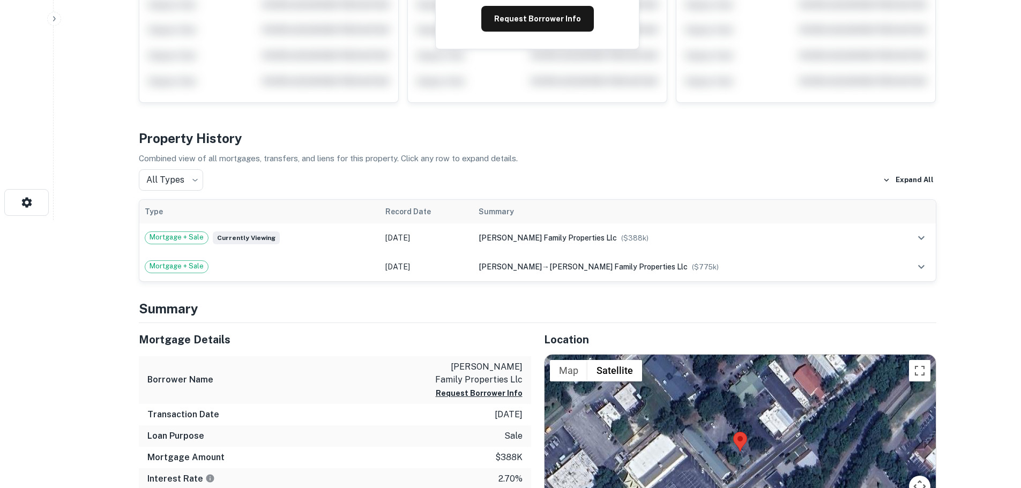
scroll to position [429, 0]
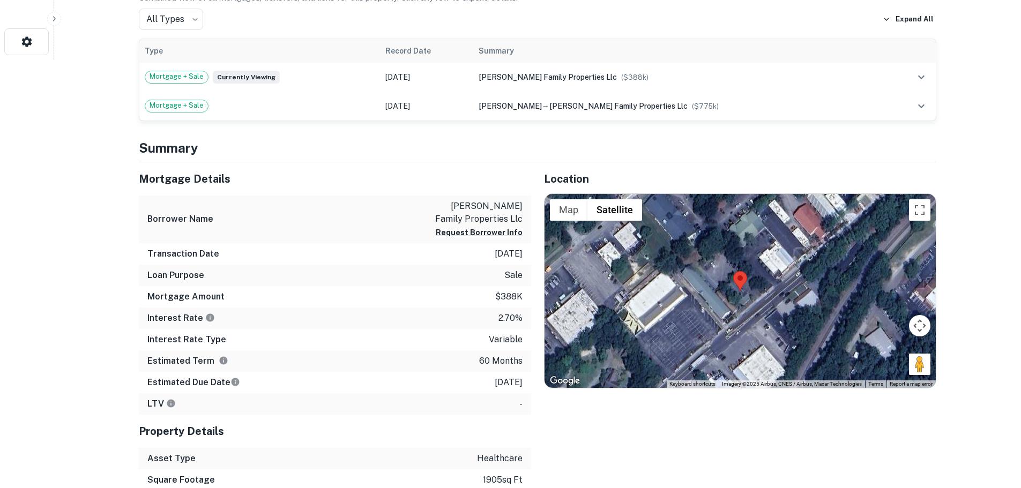
drag, startPoint x: 280, startPoint y: 38, endPoint x: 177, endPoint y: 24, distance: 103.9
copy div "[STREET_ADDRESS]"
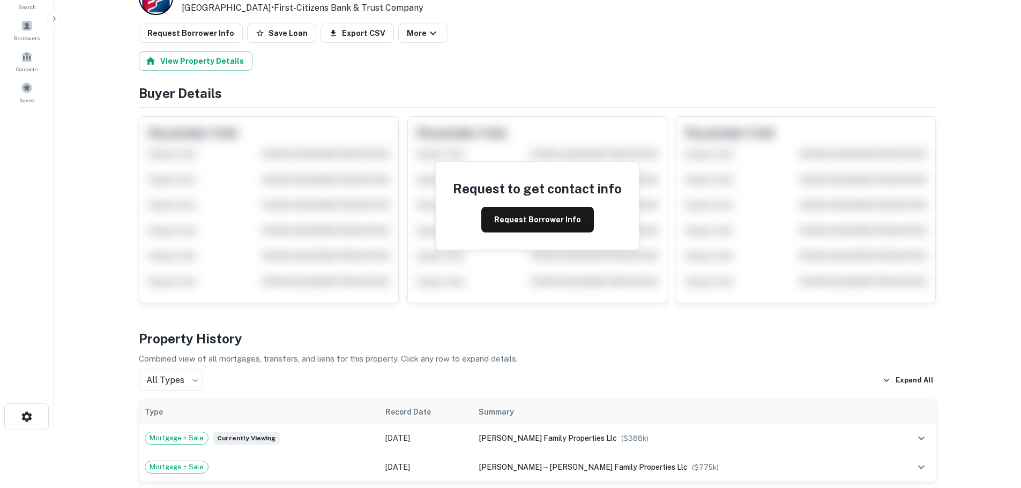
scroll to position [0, 0]
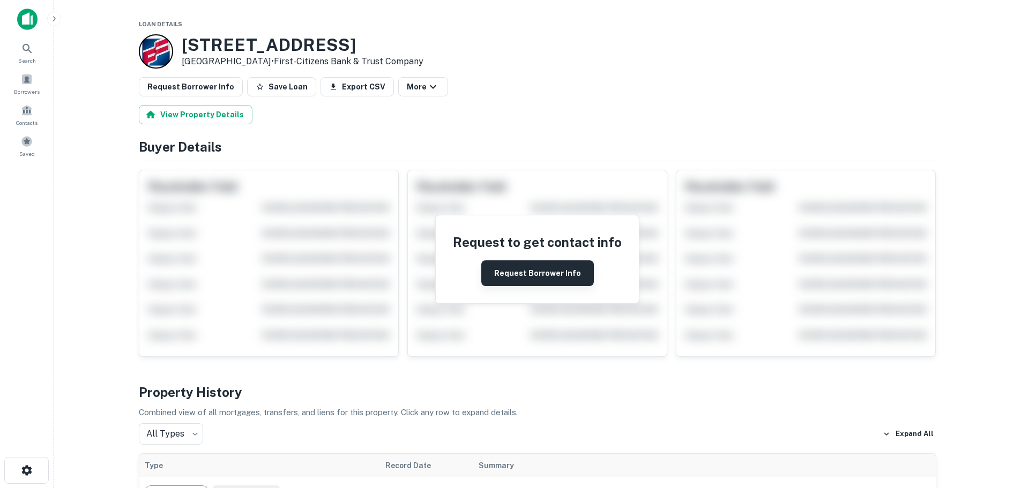
click at [506, 265] on button "Request Borrower Info" at bounding box center [537, 273] width 113 height 26
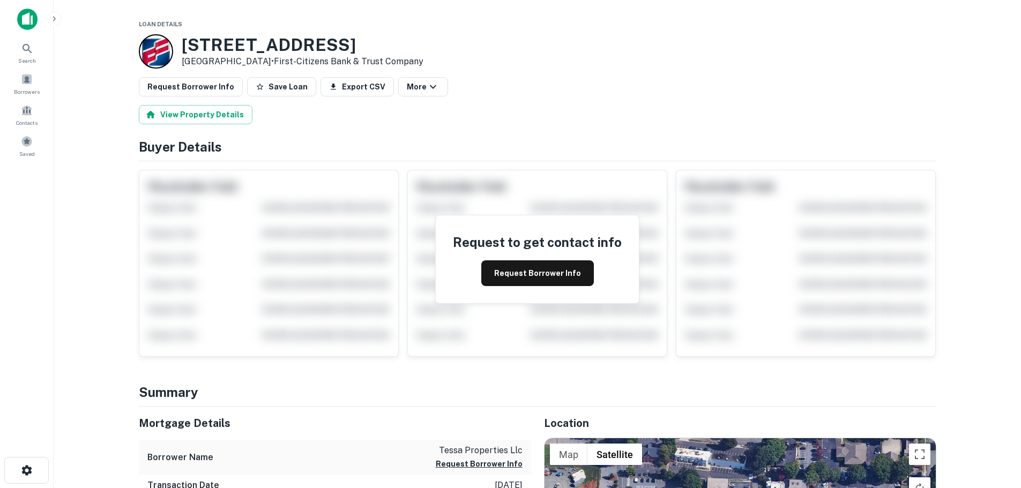
drag, startPoint x: 286, startPoint y: 63, endPoint x: 184, endPoint y: 41, distance: 104.7
click at [184, 41] on div "[STREET_ADDRESS] • First-citizens Bank & Trust Company" at bounding box center [303, 51] width 242 height 33
copy div "[STREET_ADDRESS]"
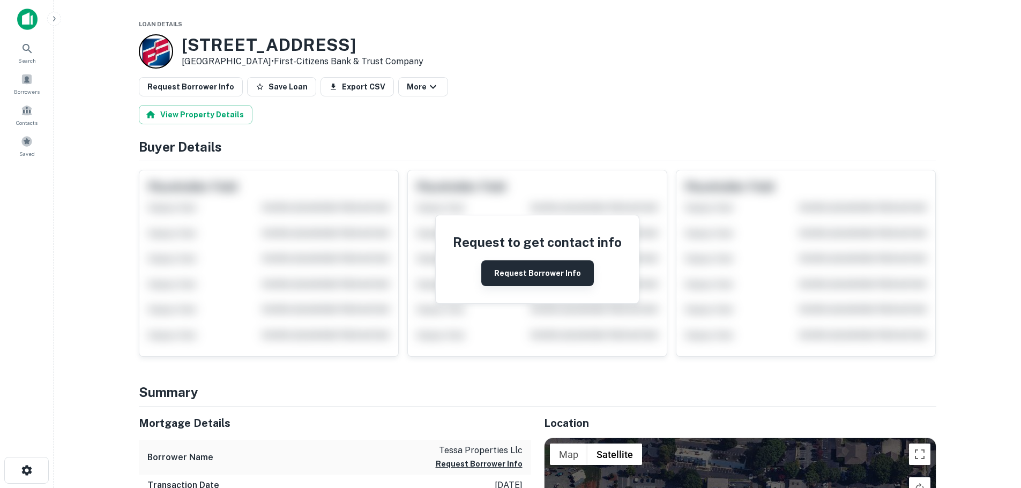
click at [520, 275] on button "Request Borrower Info" at bounding box center [537, 273] width 113 height 26
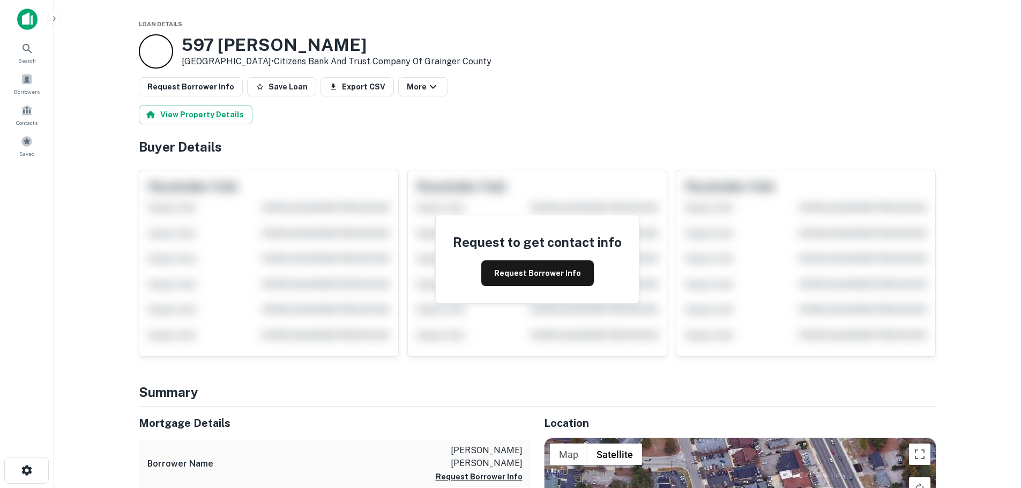
drag, startPoint x: 274, startPoint y: 60, endPoint x: 178, endPoint y: 48, distance: 96.1
click at [178, 48] on div "597 Oliver St Fayetteville, NC 28304 • Citizens Bank And Trust Company Of Grain…" at bounding box center [315, 51] width 353 height 34
copy div "597 Oliver St Fayetteville, NC 28304"
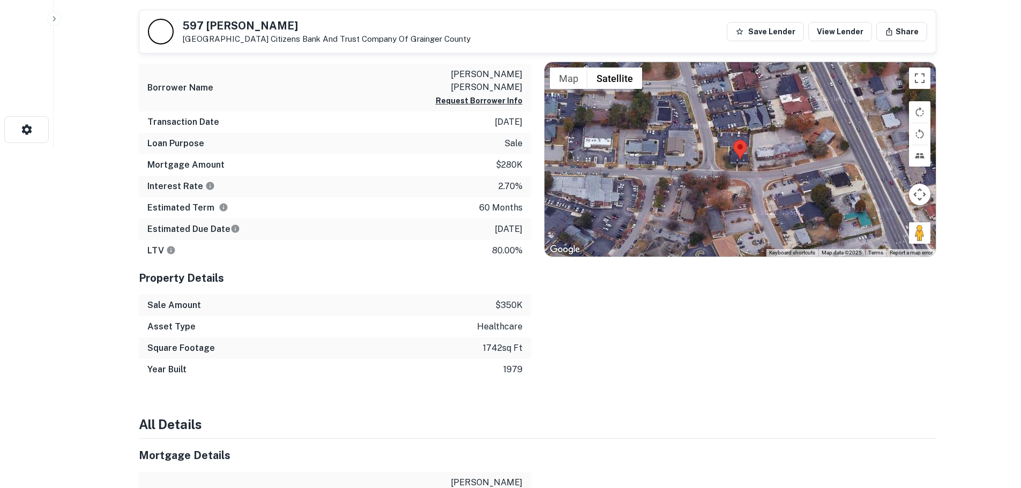
scroll to position [322, 0]
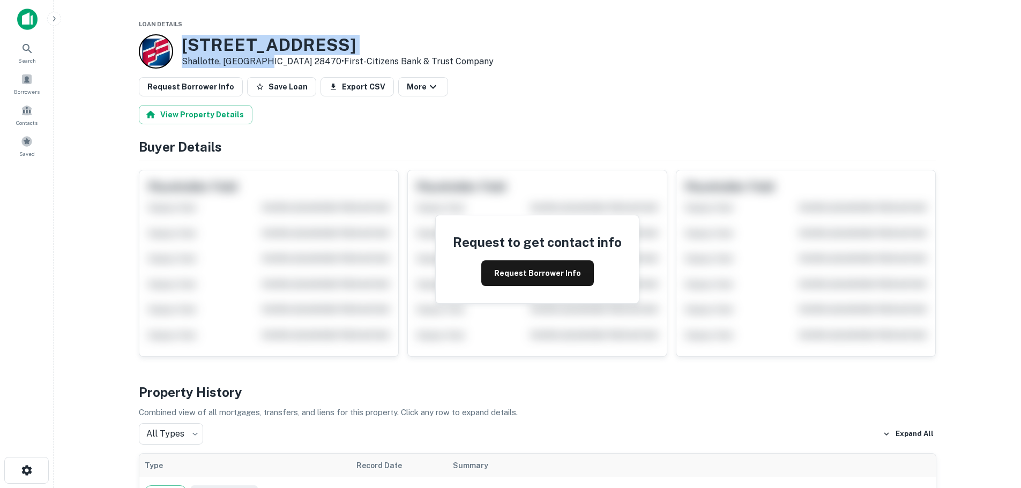
drag, startPoint x: 264, startPoint y: 63, endPoint x: 173, endPoint y: 44, distance: 92.9
click at [173, 44] on div "5272 Ocean Hwy W Shallotte, NC 28470 • First-citizens Bank & Trust Company" at bounding box center [316, 51] width 355 height 34
copy div "5272 Ocean Hwy W Shallotte, NC 28470"
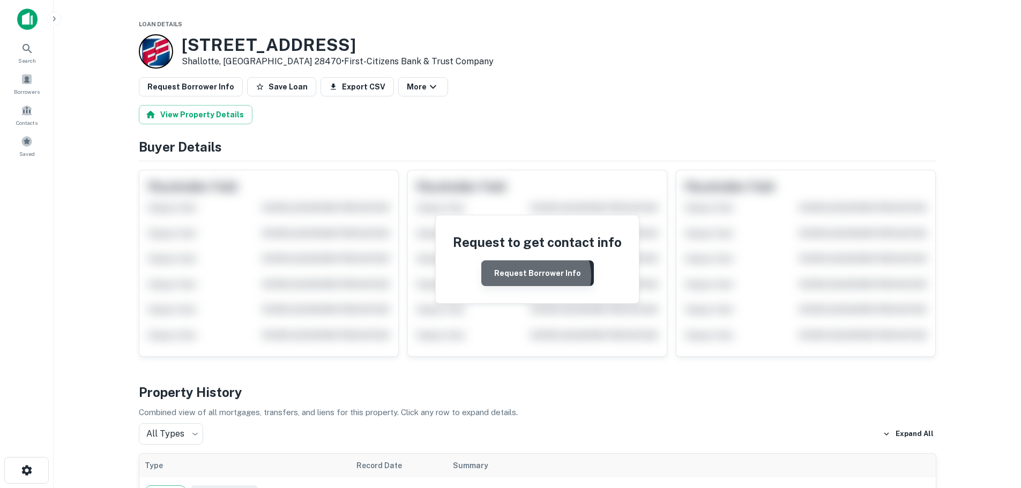
click at [535, 276] on button "Request Borrower Info" at bounding box center [537, 273] width 113 height 26
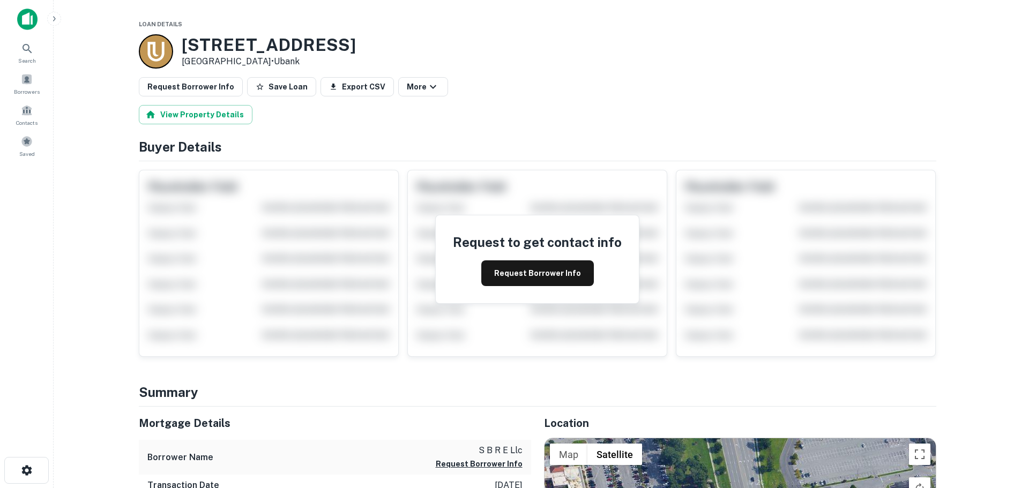
drag, startPoint x: 274, startPoint y: 62, endPoint x: 204, endPoint y: 222, distance: 175.7
click at [182, 41] on div "[STREET_ADDRESS] • [GEOGRAPHIC_DATA]" at bounding box center [269, 51] width 174 height 33
copy div "[STREET_ADDRESS]"
click at [530, 272] on button "Request Borrower Info" at bounding box center [537, 273] width 113 height 26
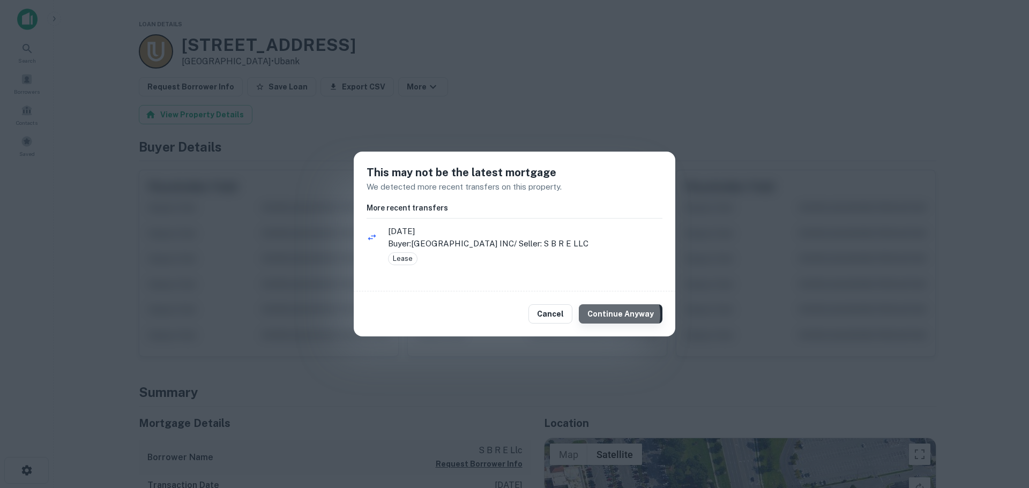
click at [619, 315] on button "Continue Anyway" at bounding box center [621, 313] width 84 height 19
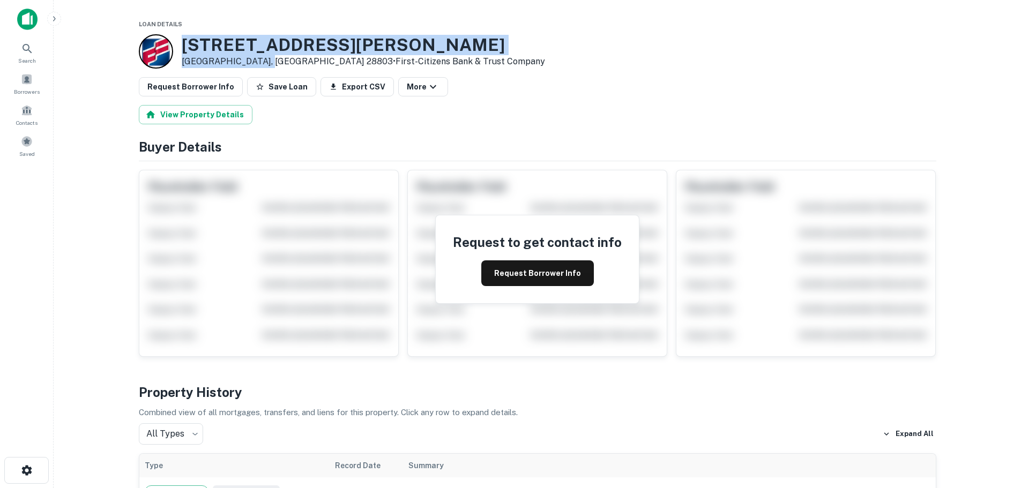
drag, startPoint x: 263, startPoint y: 62, endPoint x: 184, endPoint y: 47, distance: 80.3
click at [184, 47] on div "257 Mcdowell St Asheville, NC 28803 • First-citizens Bank & Trust Company" at bounding box center [363, 51] width 363 height 33
copy div "257 Mcdowell St Asheville, NC 28803"
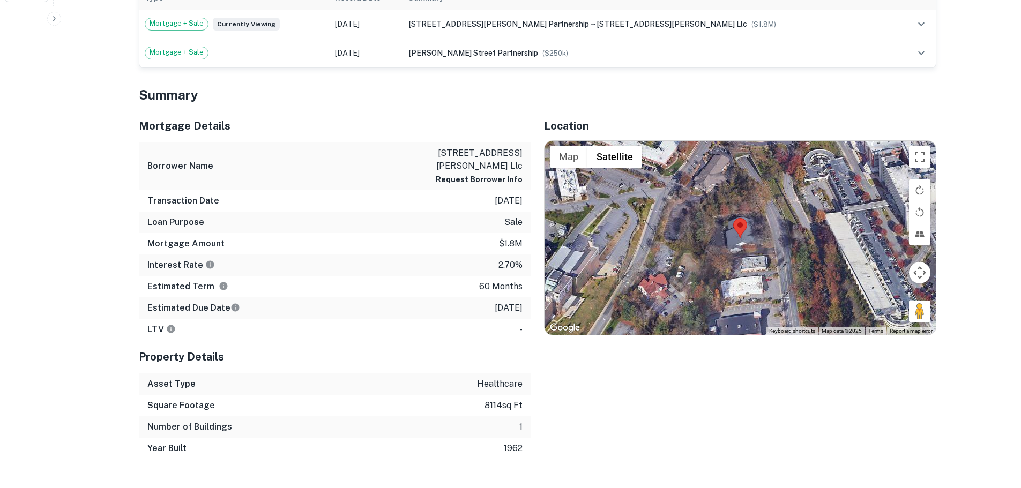
scroll to position [482, 0]
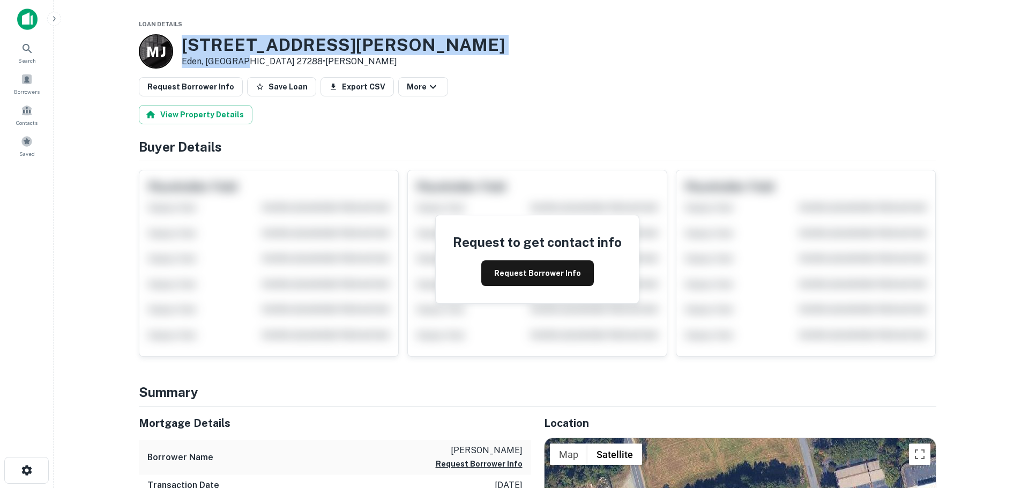
drag, startPoint x: 245, startPoint y: 63, endPoint x: 174, endPoint y: 45, distance: 73.1
click at [174, 45] on div "M J 515 Thompson St Eden, NC 27288 • Maddrey Joseph" at bounding box center [322, 51] width 366 height 34
copy div "[STREET_ADDRESS][PERSON_NAME]"
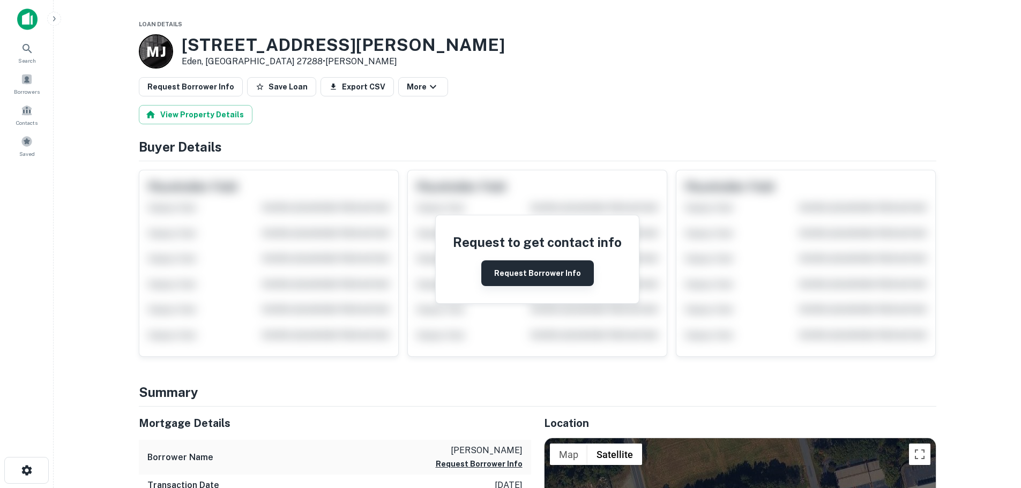
click at [530, 268] on button "Request Borrower Info" at bounding box center [537, 273] width 113 height 26
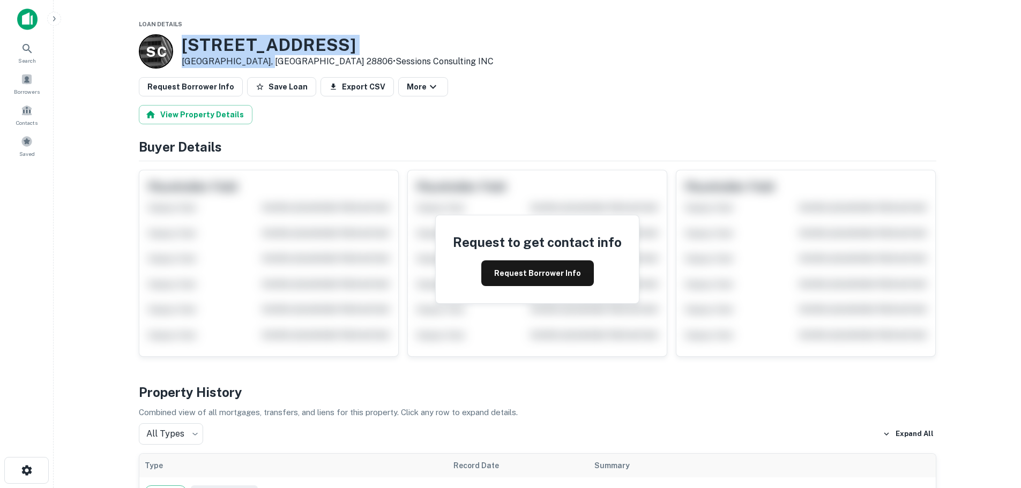
drag, startPoint x: 262, startPoint y: 57, endPoint x: 170, endPoint y: 42, distance: 92.3
click at [170, 42] on div "S C [STREET_ADDRESS] • Sessions Consulting INC" at bounding box center [316, 51] width 355 height 34
copy div "[STREET_ADDRESS]"
drag, startPoint x: 262, startPoint y: 61, endPoint x: 181, endPoint y: 40, distance: 83.6
click at [182, 40] on div "[STREET_ADDRESS] • The Fidelity Bank" at bounding box center [310, 51] width 256 height 33
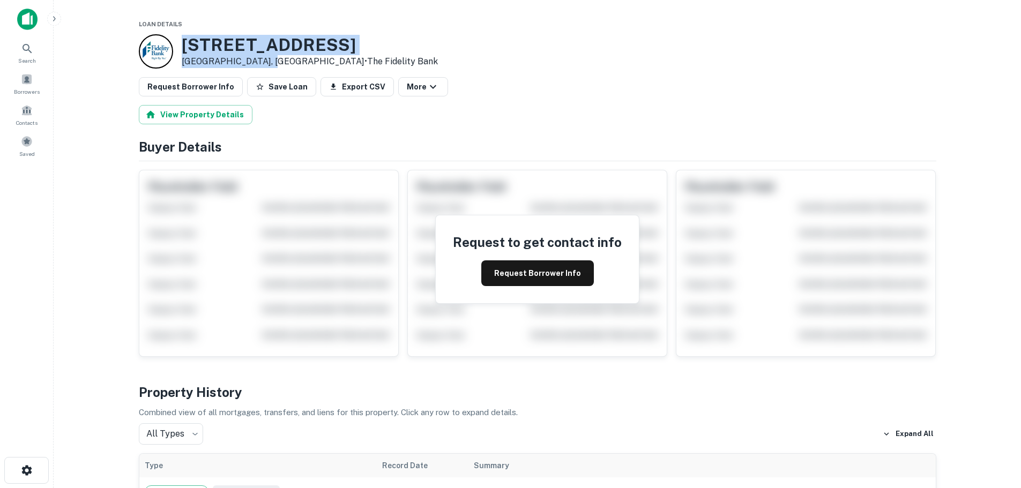
copy div "[STREET_ADDRESS]"
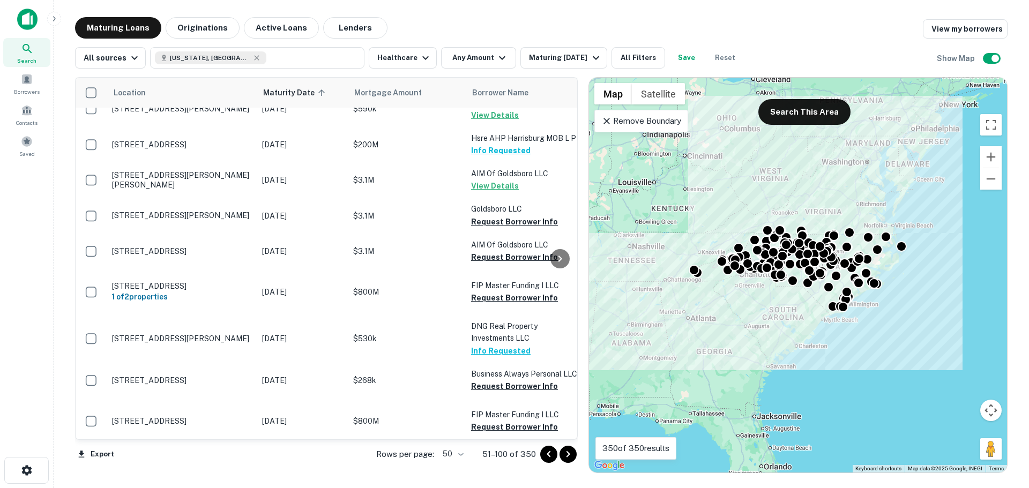
scroll to position [1356, 0]
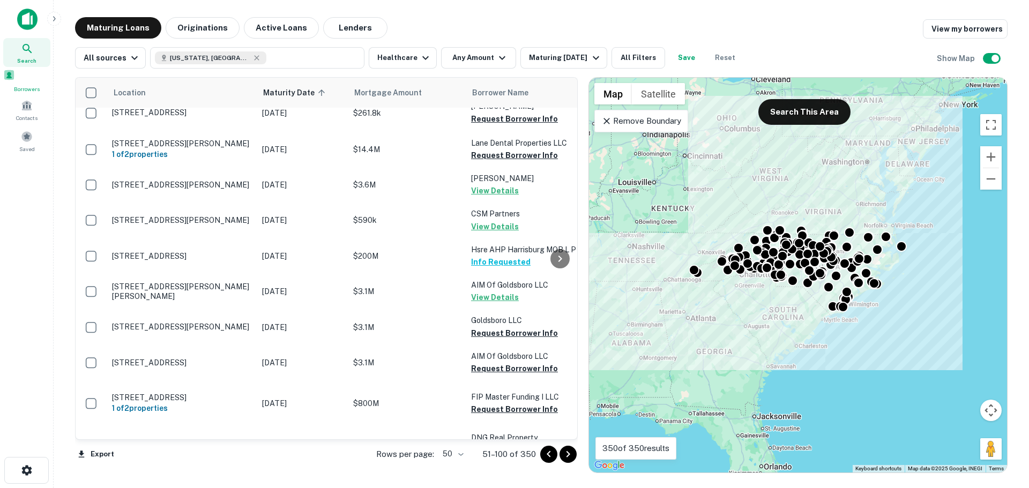
click at [30, 85] on div "Borrowers" at bounding box center [26, 81] width 47 height 24
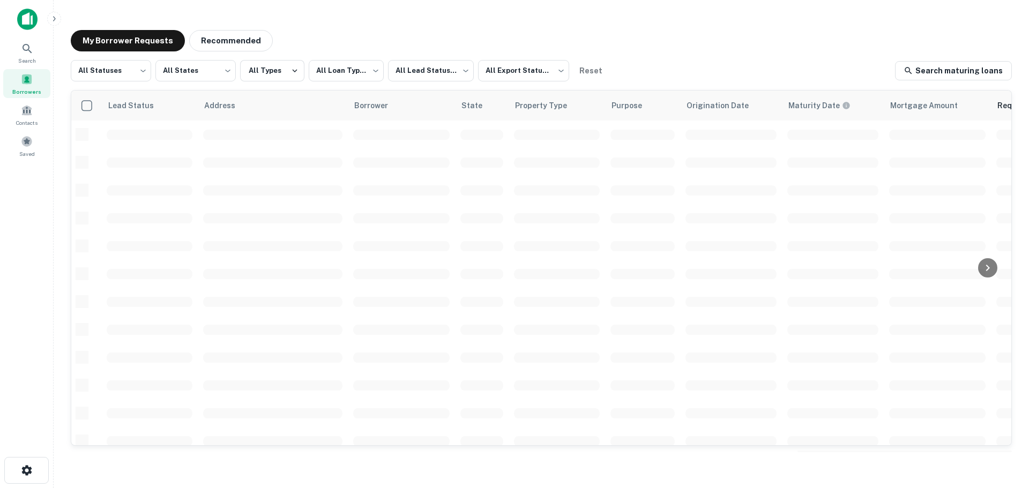
scroll to position [380, 0]
